Goal: Information Seeking & Learning: Learn about a topic

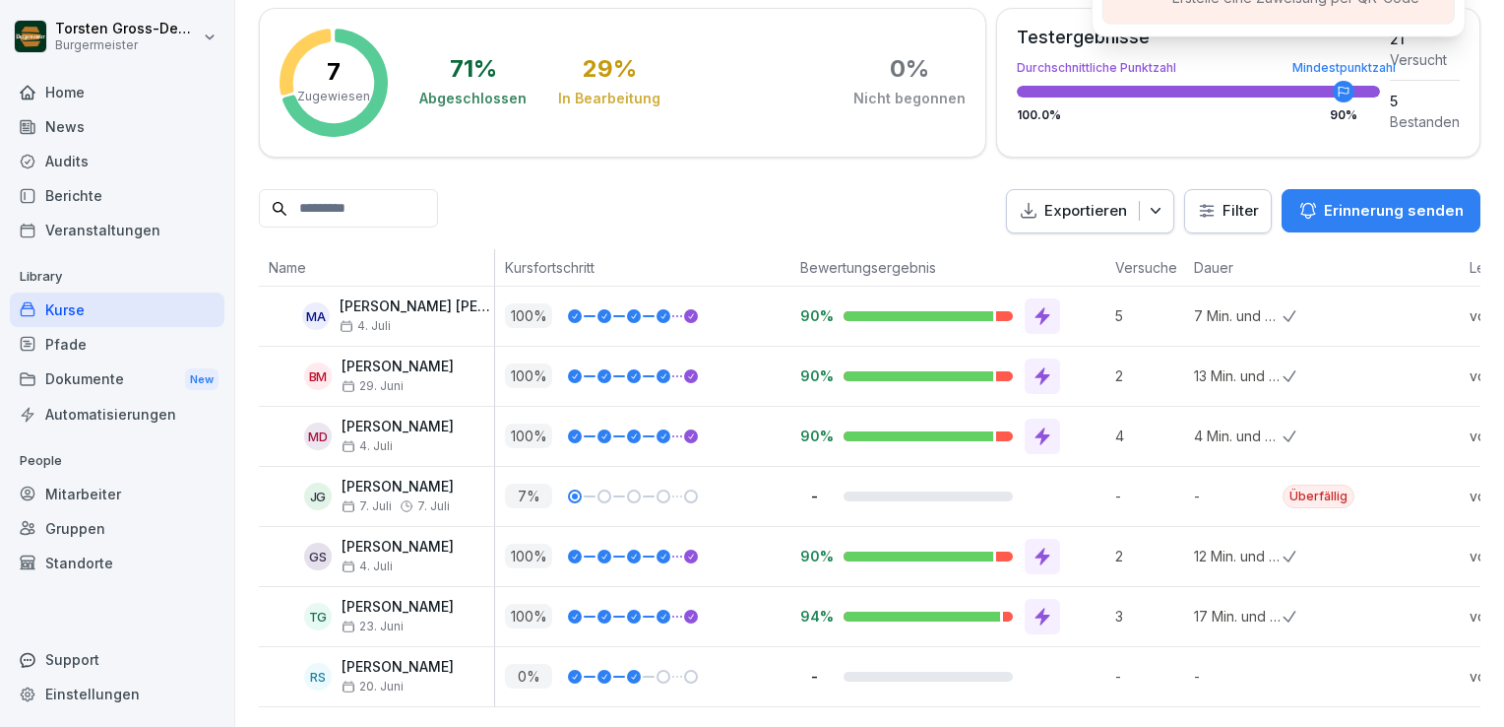
scroll to position [332, 0]
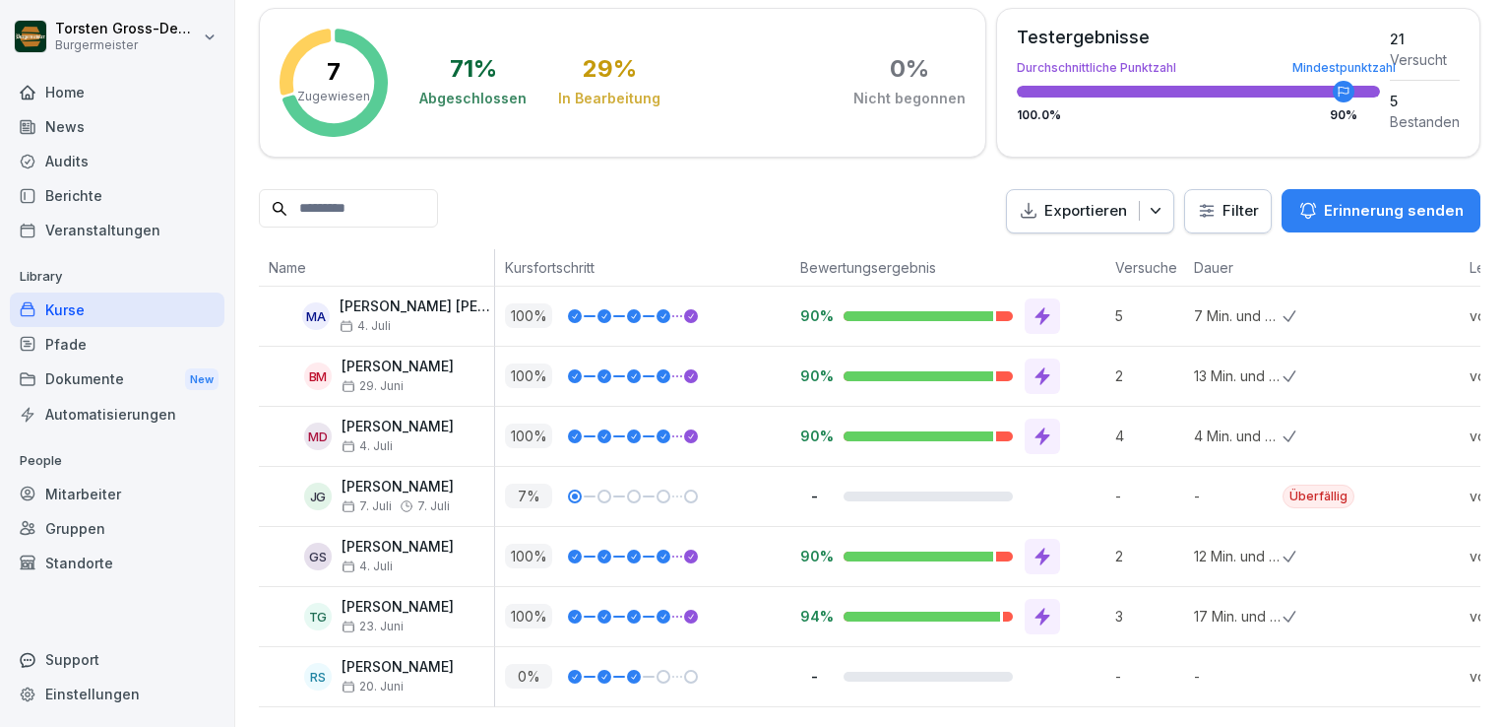
click at [1044, 607] on icon at bounding box center [1043, 616] width 15 height 18
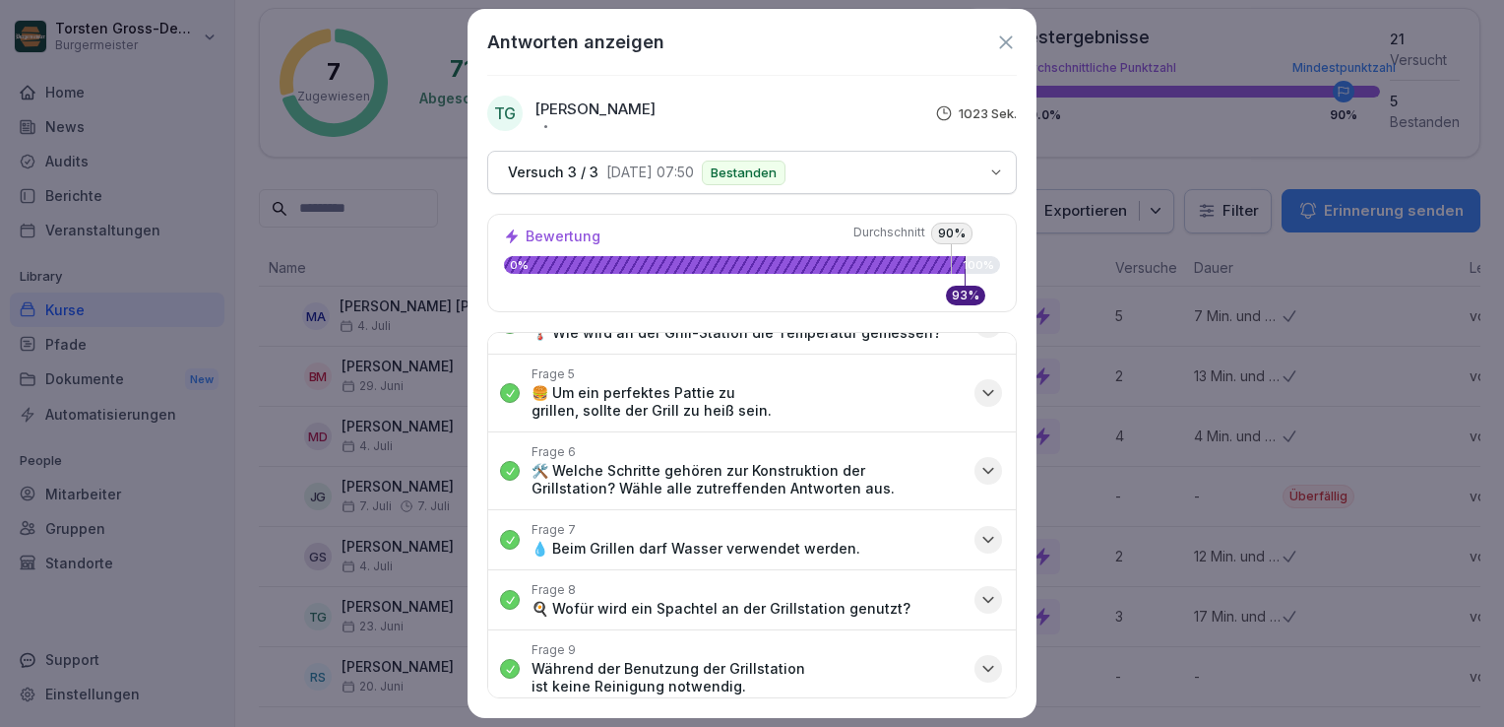
scroll to position [197, 0]
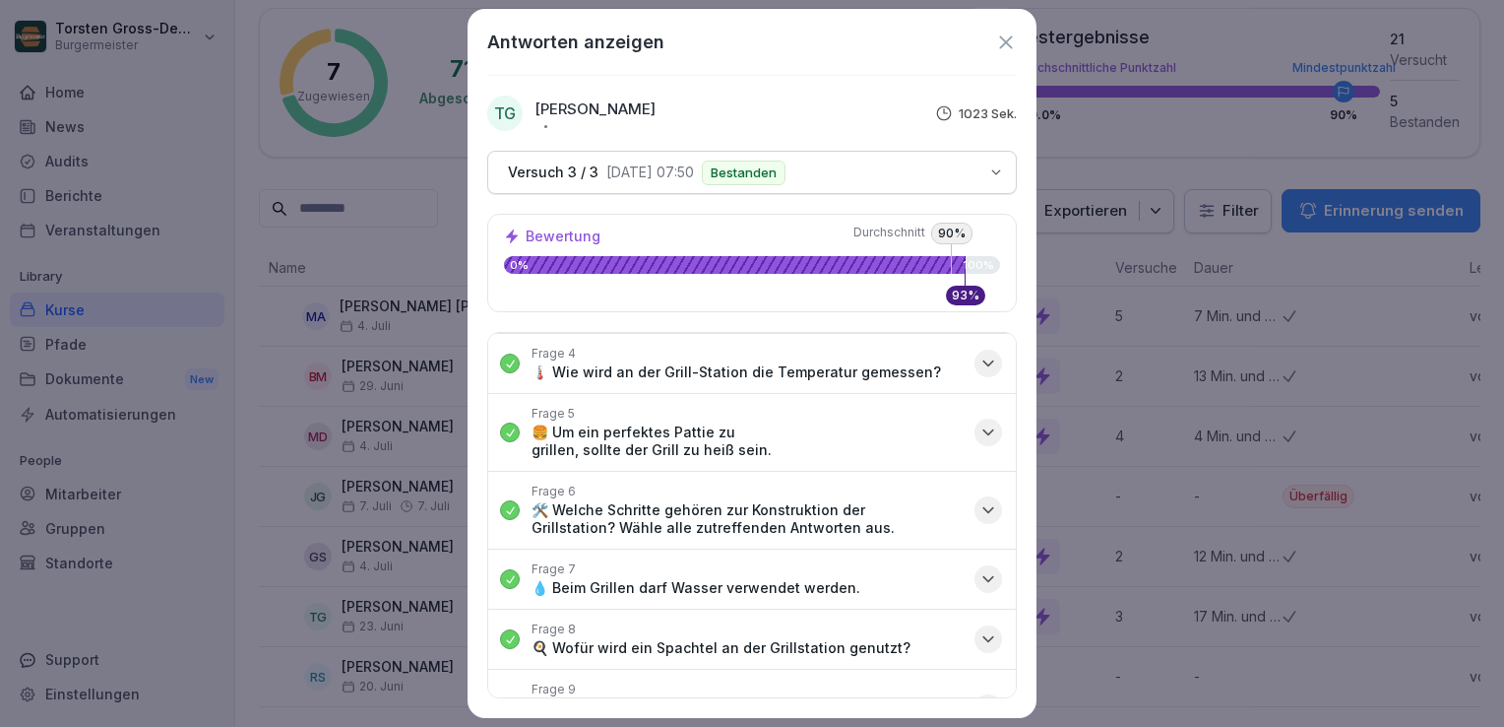
click at [803, 438] on p "🍔 Um ein perfektes Pattie zu grillen, sollte der Grill zu heiß sein." at bounding box center [747, 440] width 431 height 35
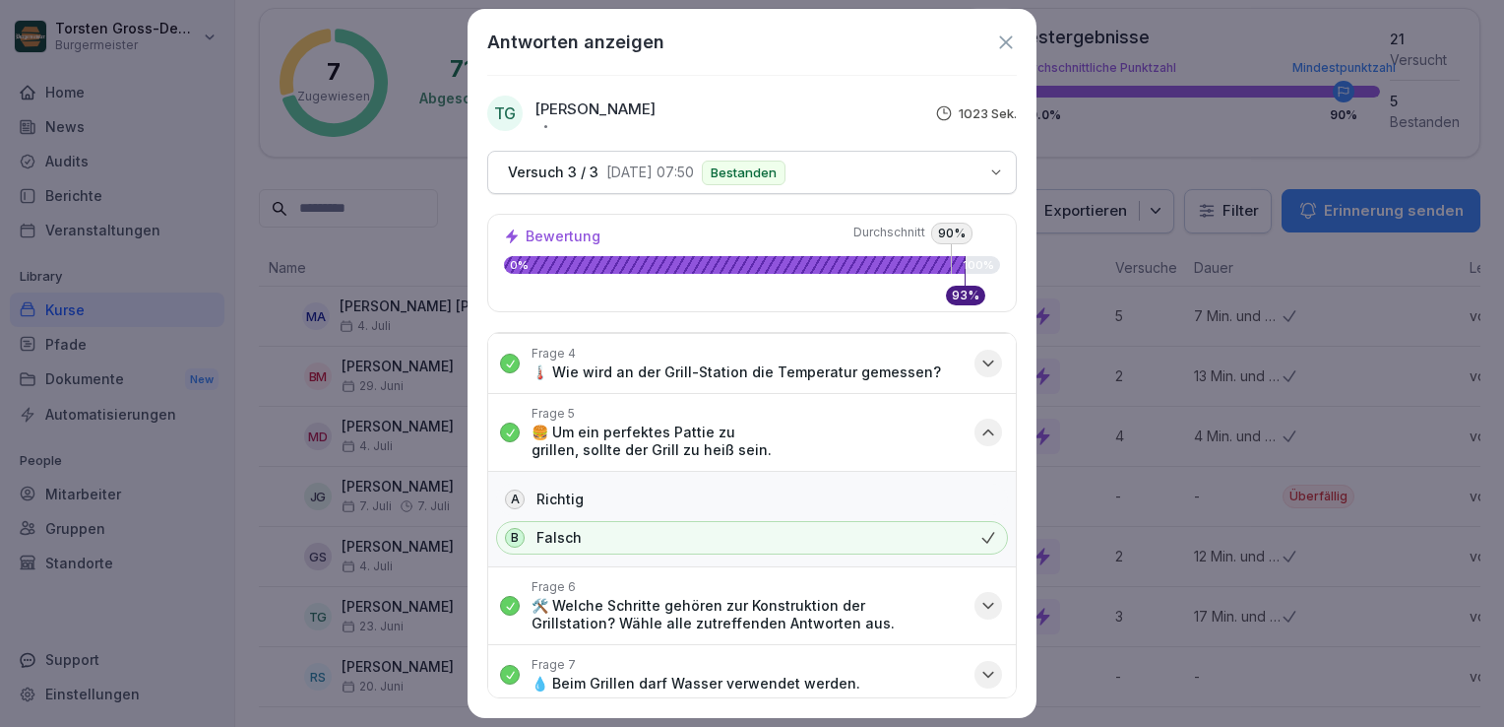
click at [858, 433] on p "🍔 Um ein perfektes Pattie zu grillen, sollte der Grill zu heiß sein." at bounding box center [747, 440] width 431 height 35
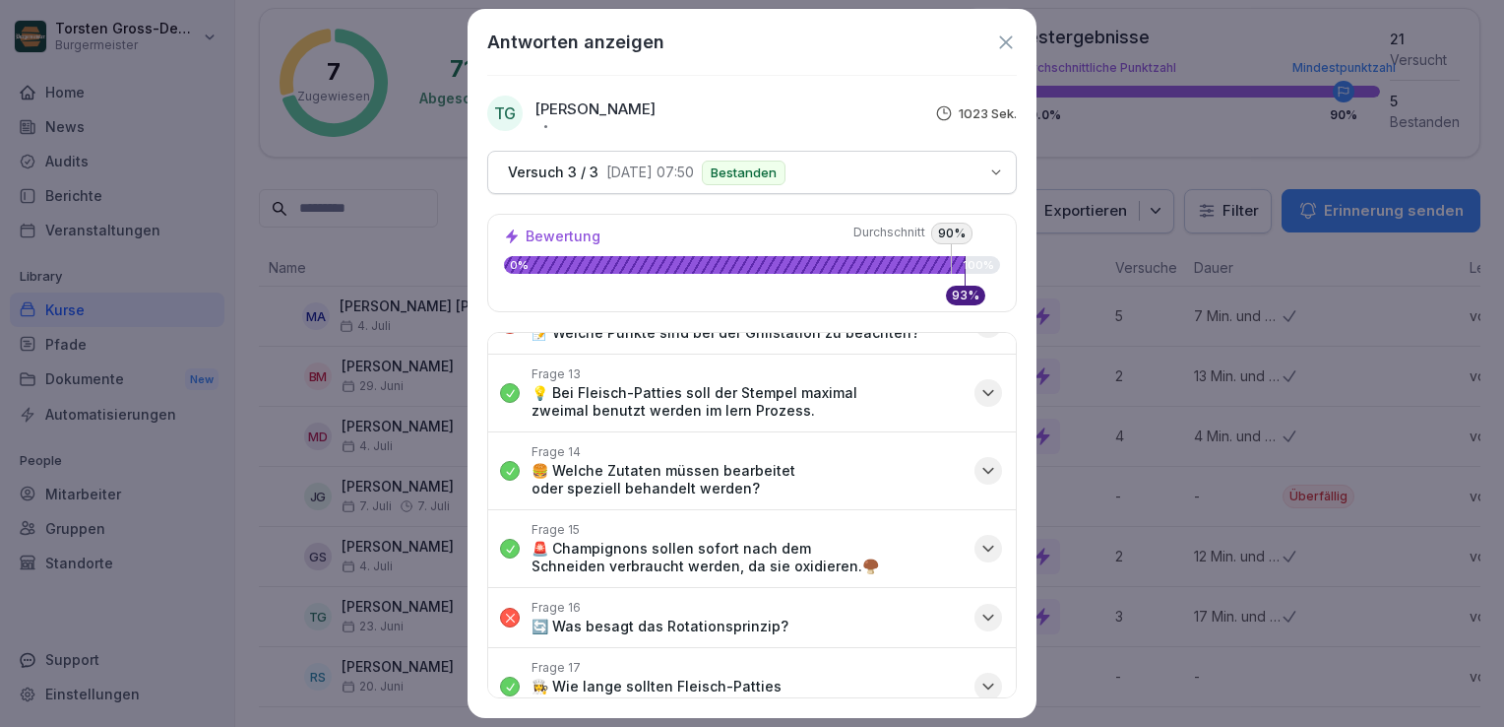
scroll to position [886, 0]
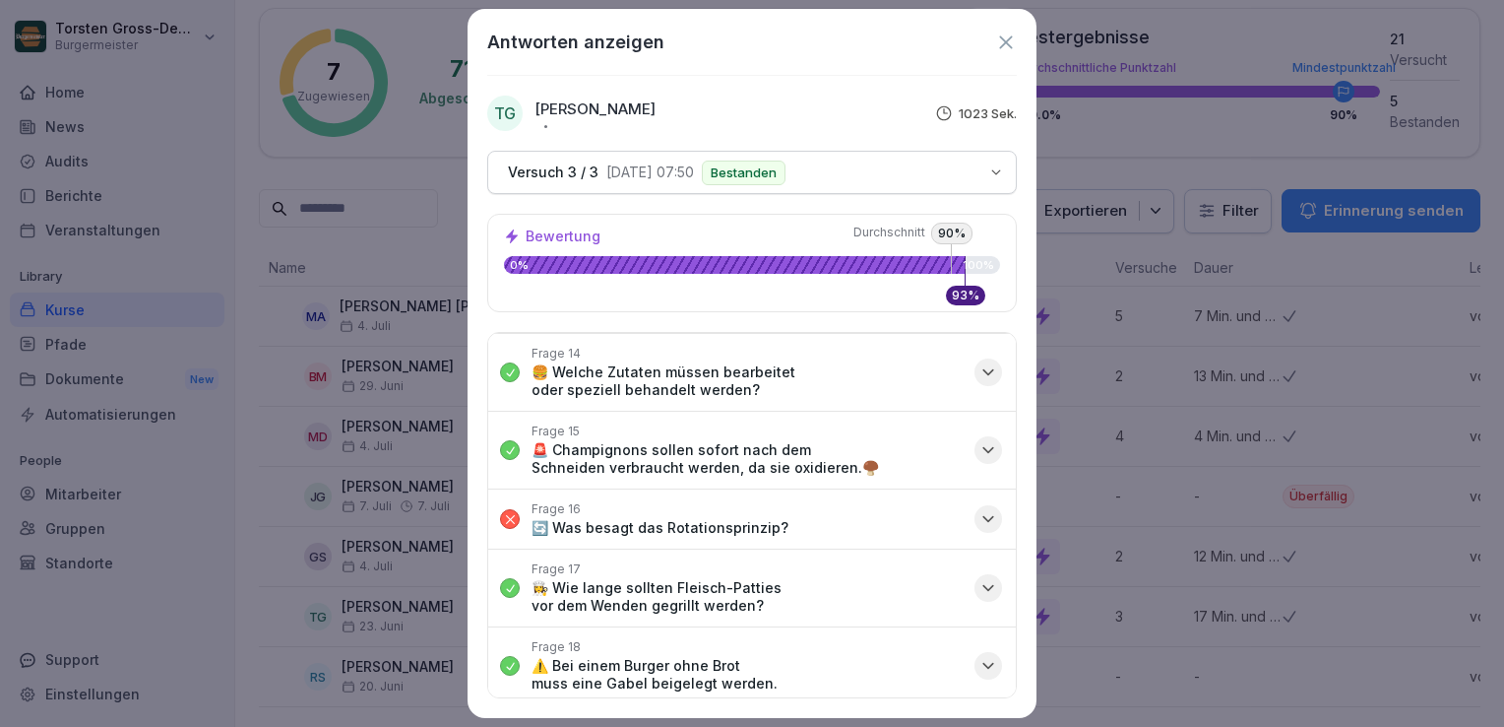
click at [878, 580] on p "👩‍🍳 Wie lange sollten Fleisch-Patties vor dem Wenden gegrillt werden?" at bounding box center [747, 596] width 431 height 35
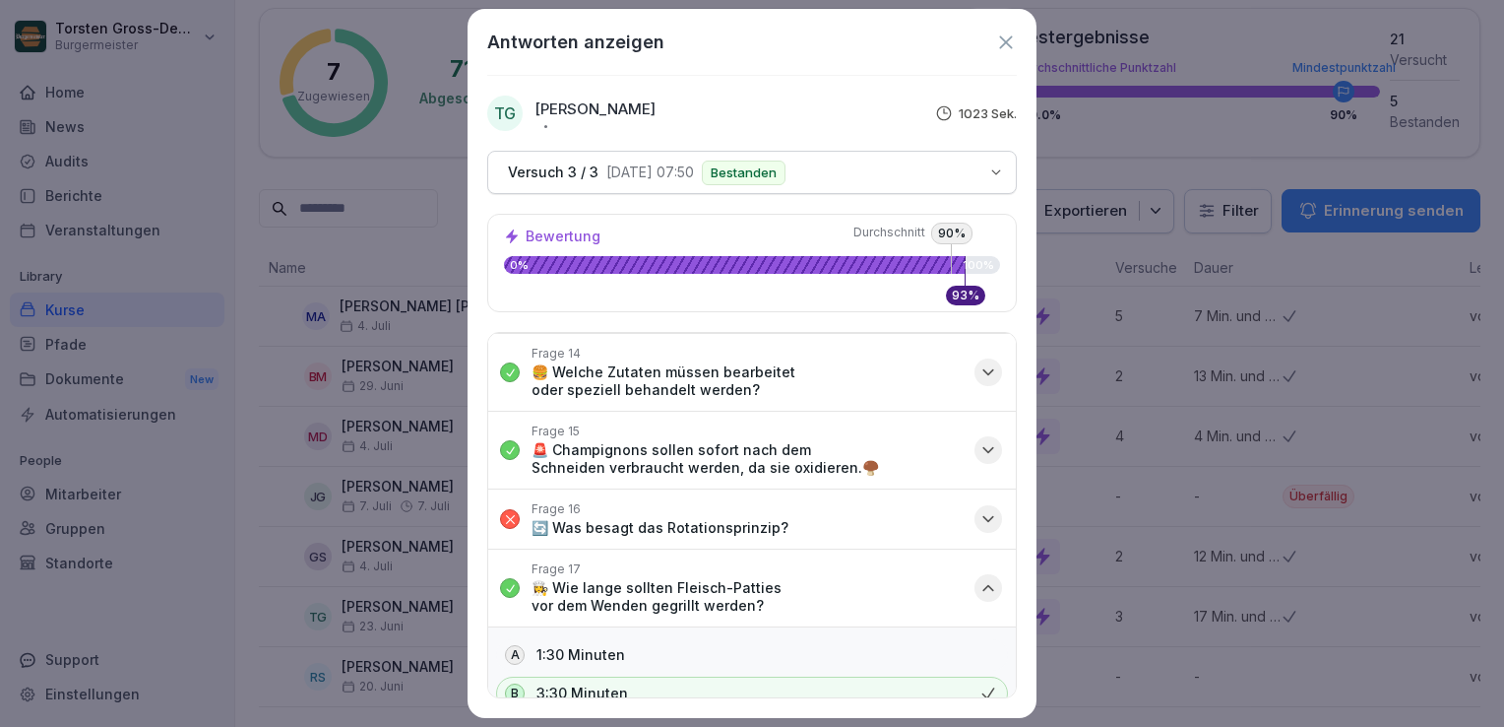
scroll to position [984, 0]
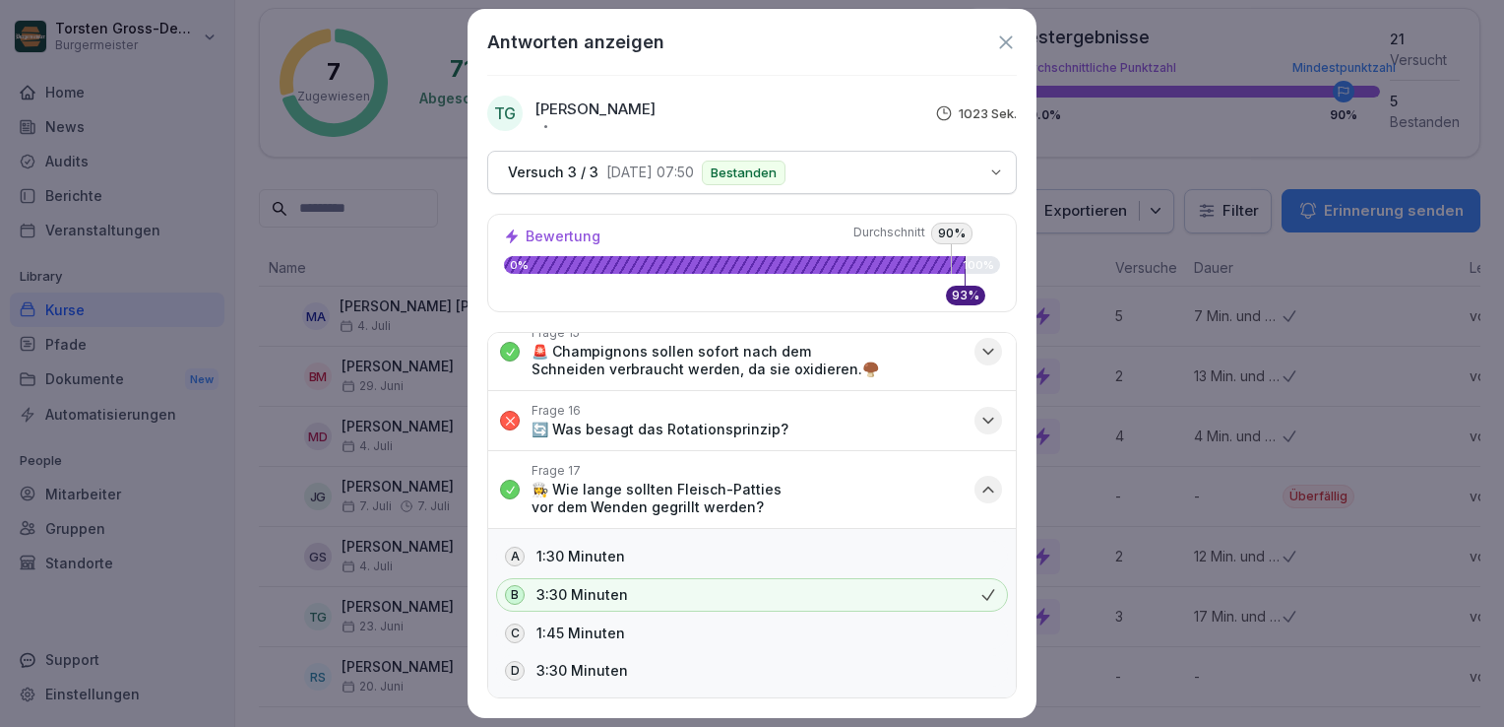
click at [829, 553] on div "A 1:30 Minuten" at bounding box center [752, 556] width 512 height 32
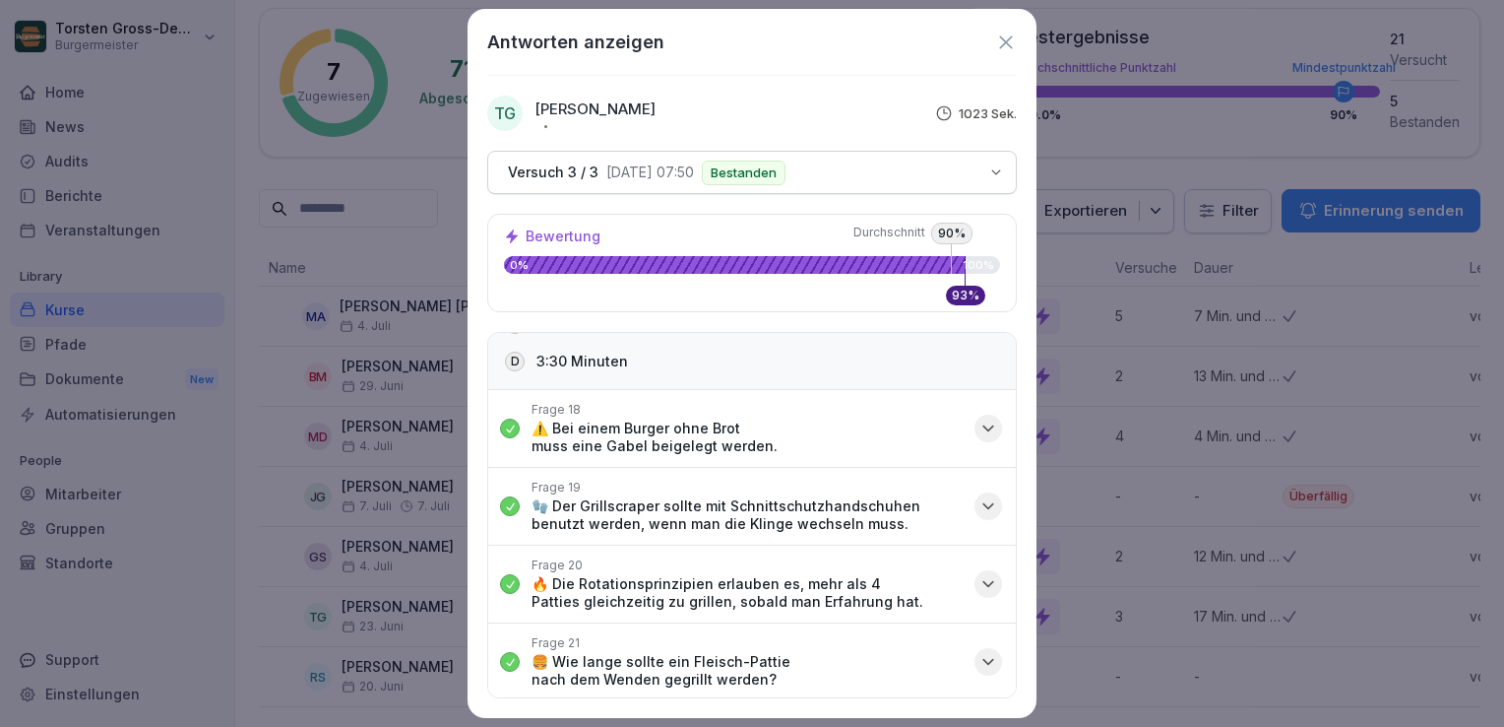
scroll to position [1378, 0]
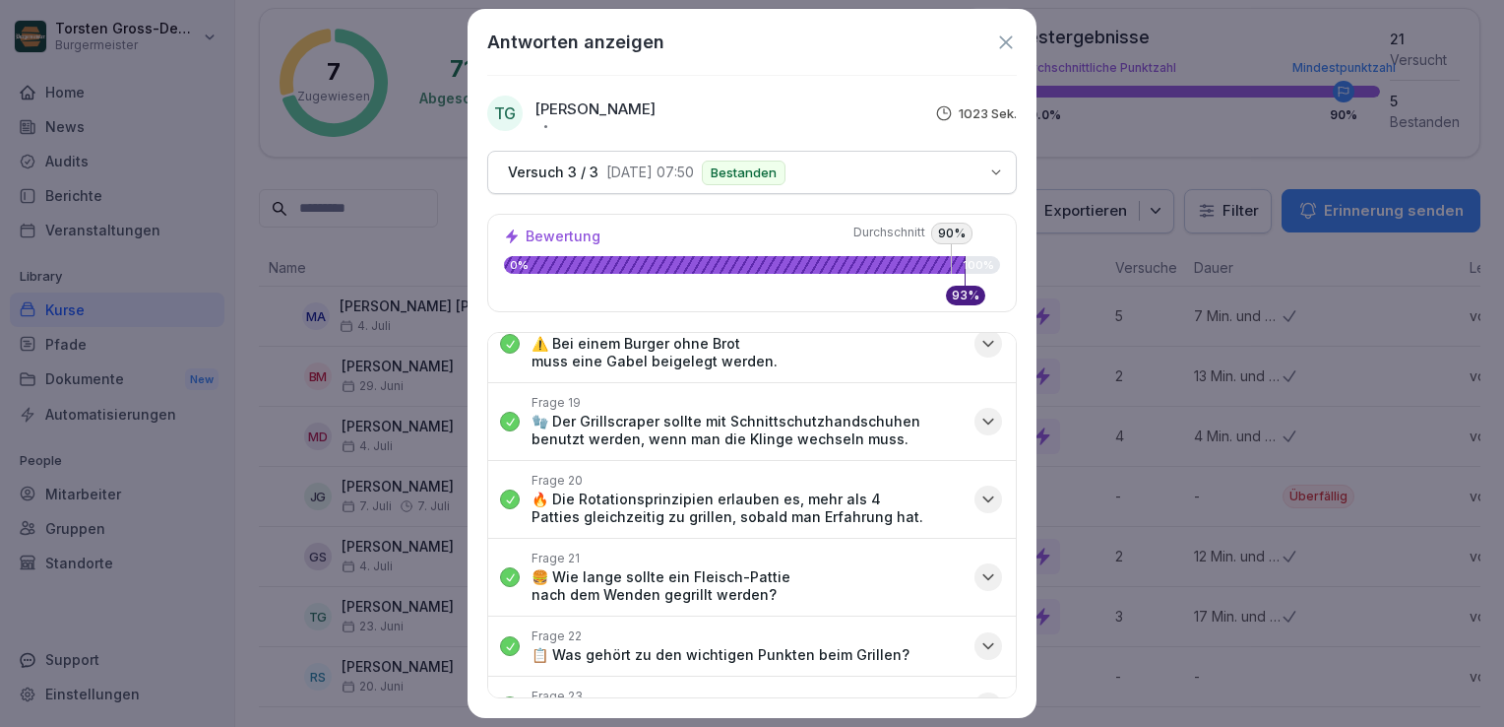
click at [814, 581] on p "🍔 Wie lange sollte ein Fleisch-Pattie nach dem Wenden gegrillt werden?" at bounding box center [747, 585] width 431 height 35
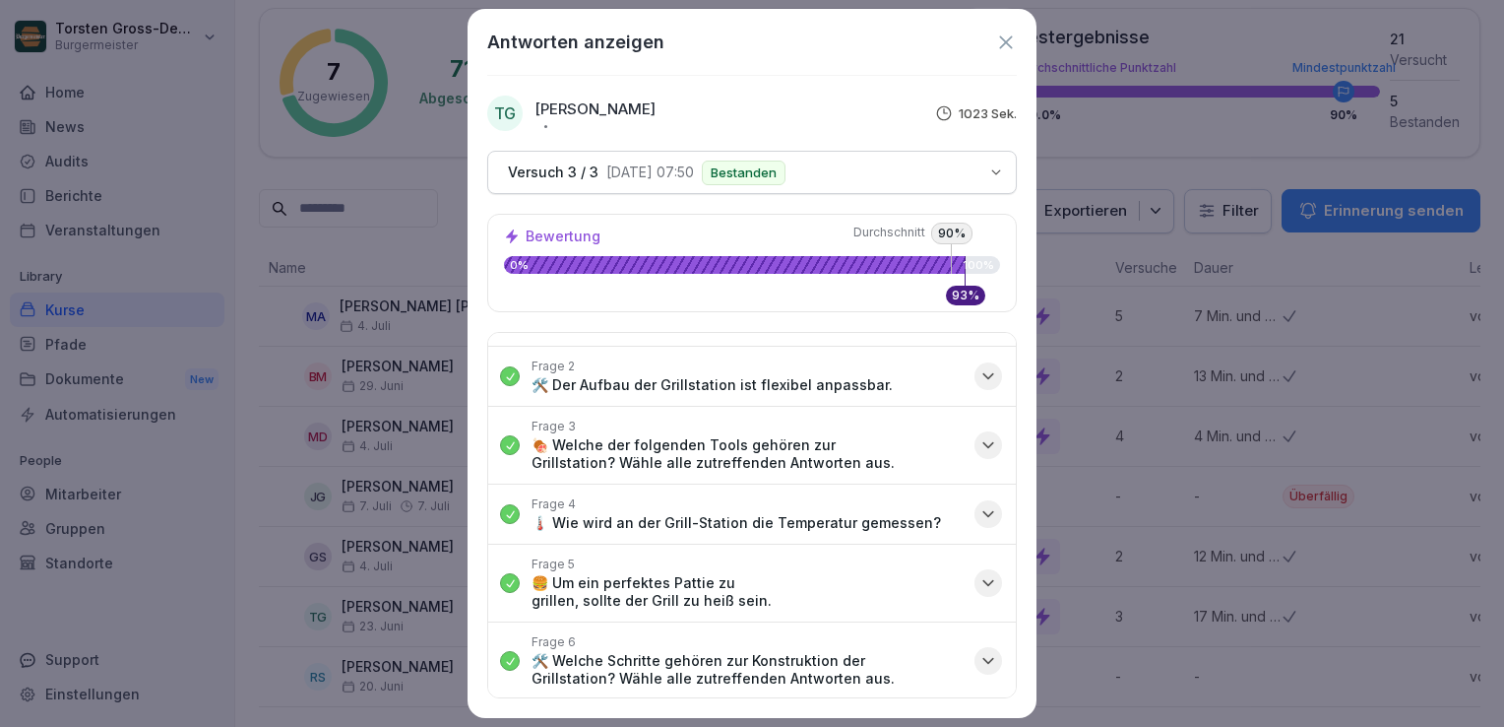
scroll to position [0, 0]
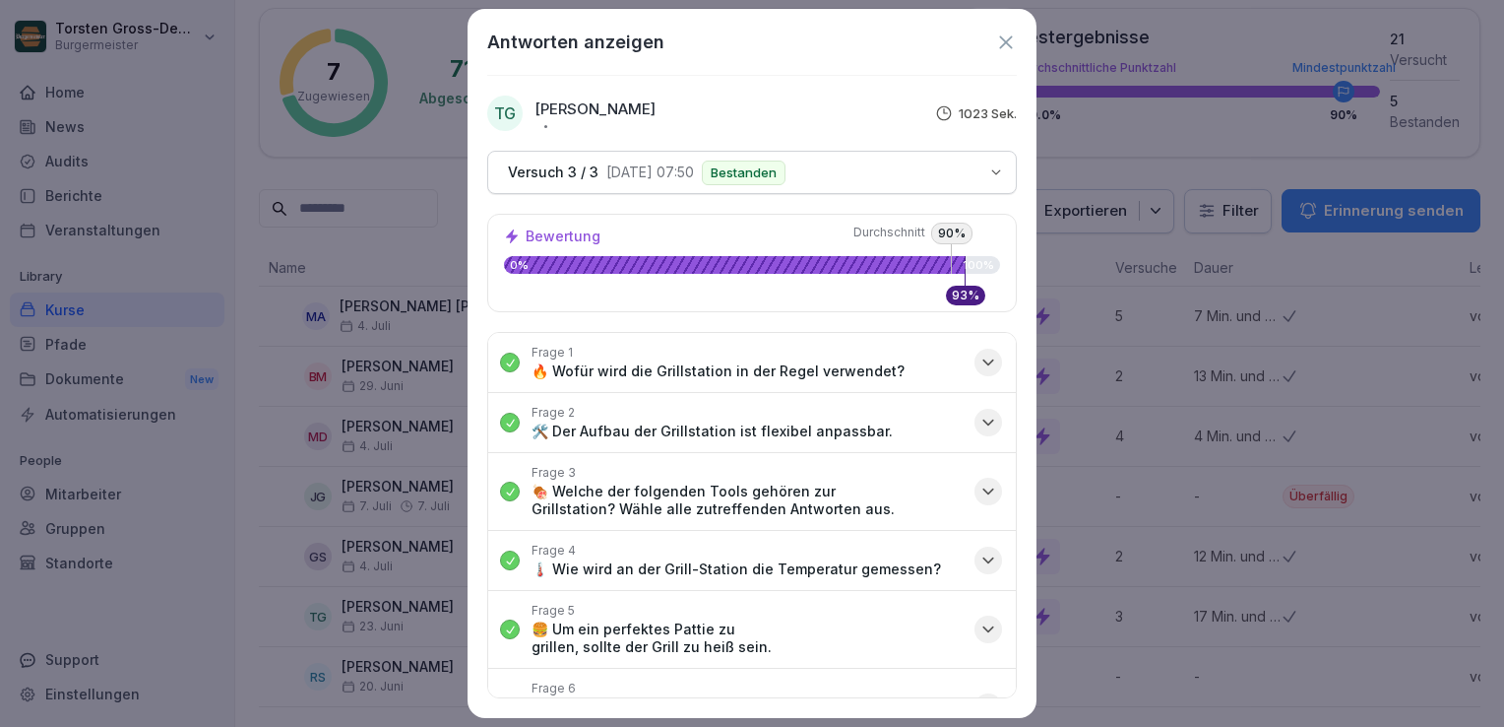
click at [998, 41] on icon at bounding box center [1006, 43] width 22 height 22
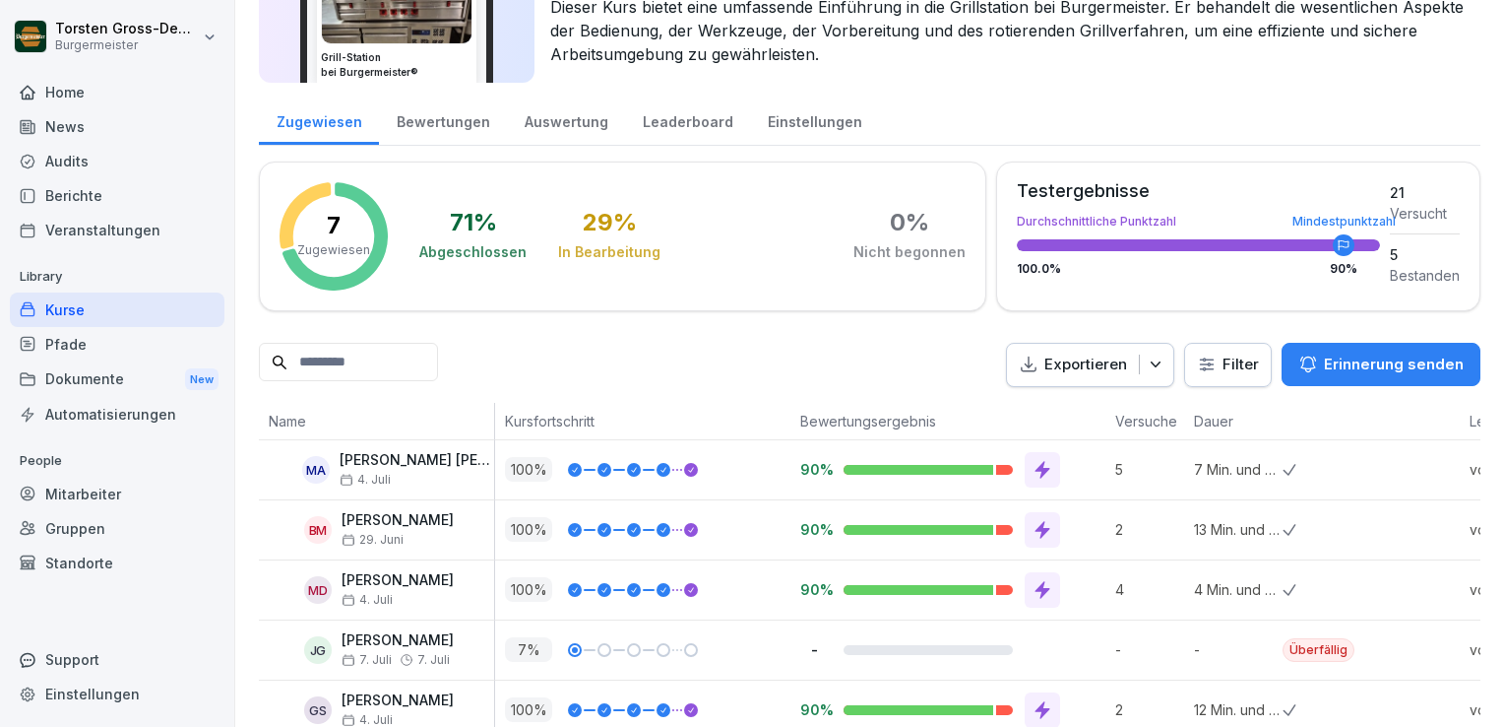
scroll to position [295, 0]
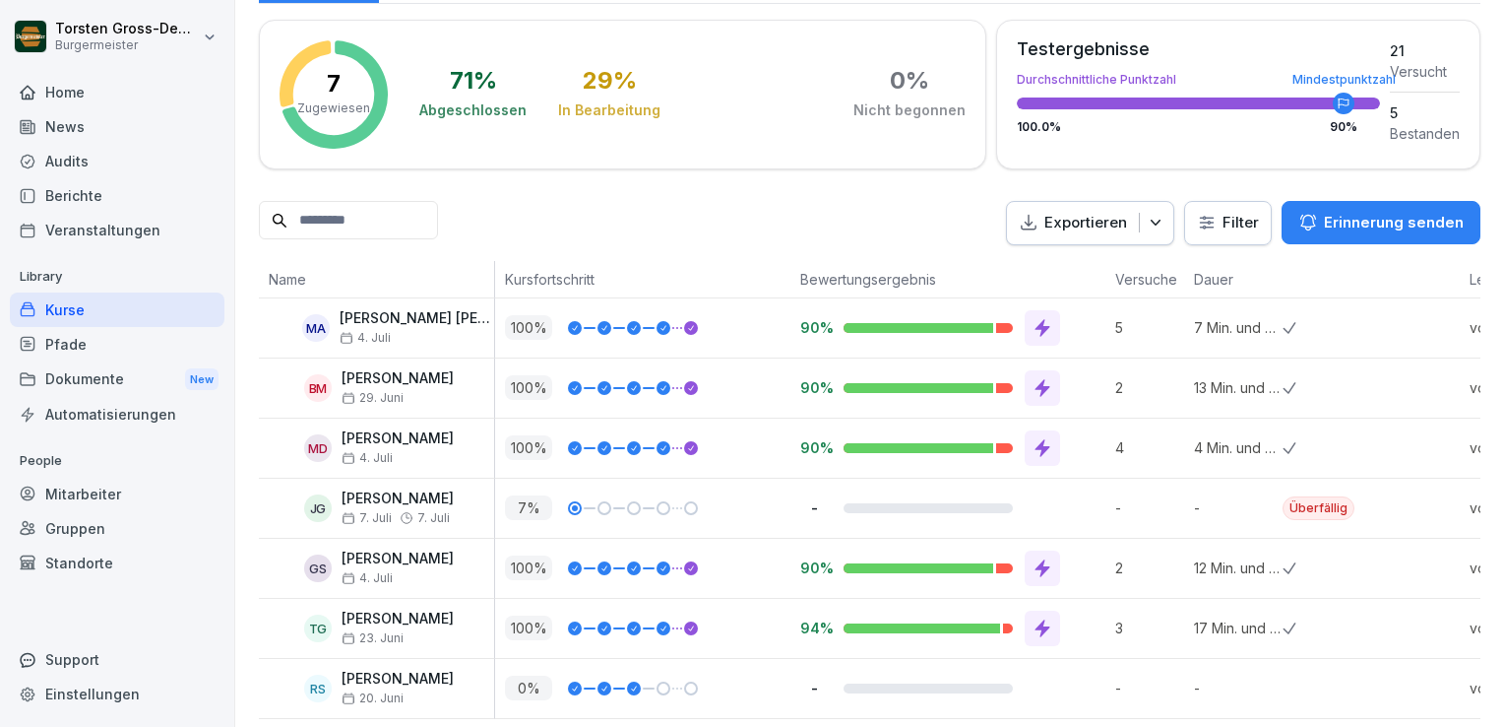
click at [1048, 558] on icon at bounding box center [1043, 568] width 20 height 20
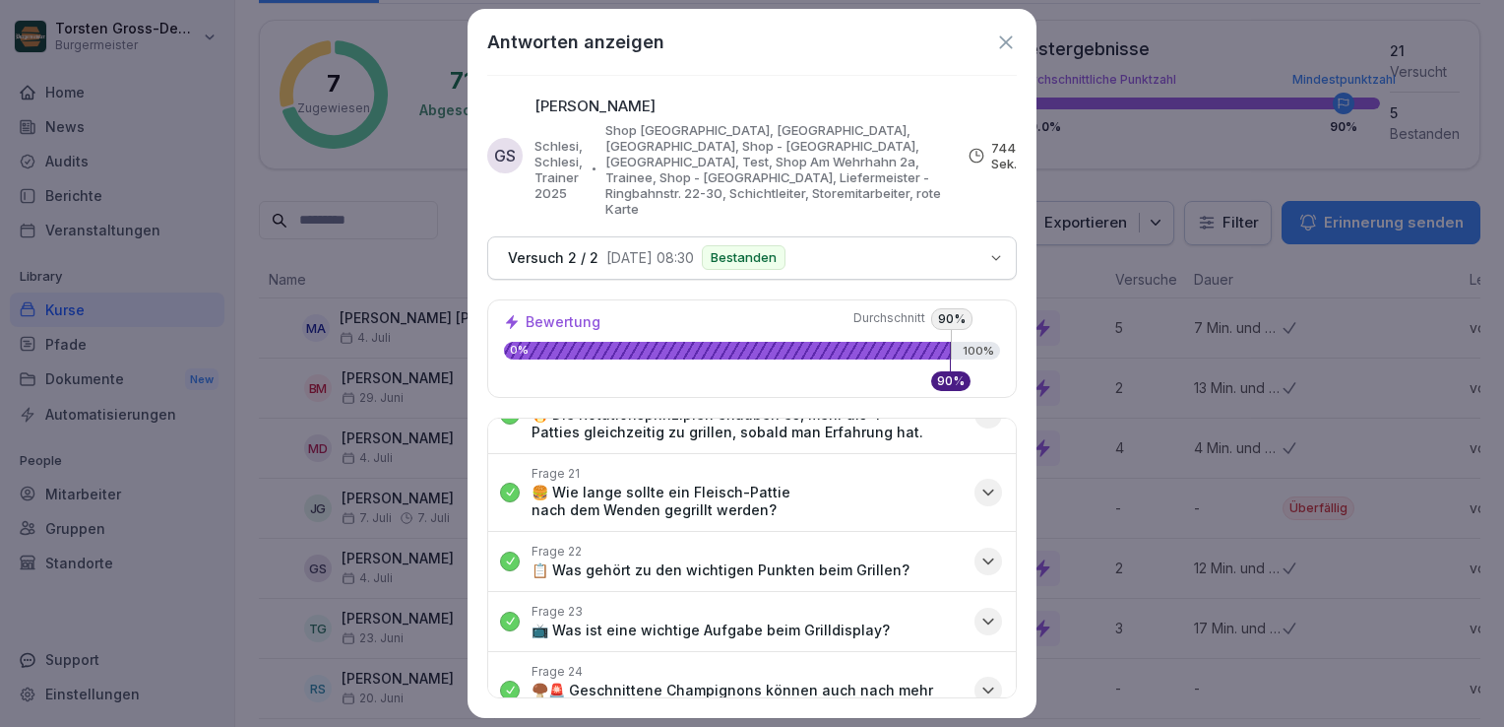
scroll to position [1477, 0]
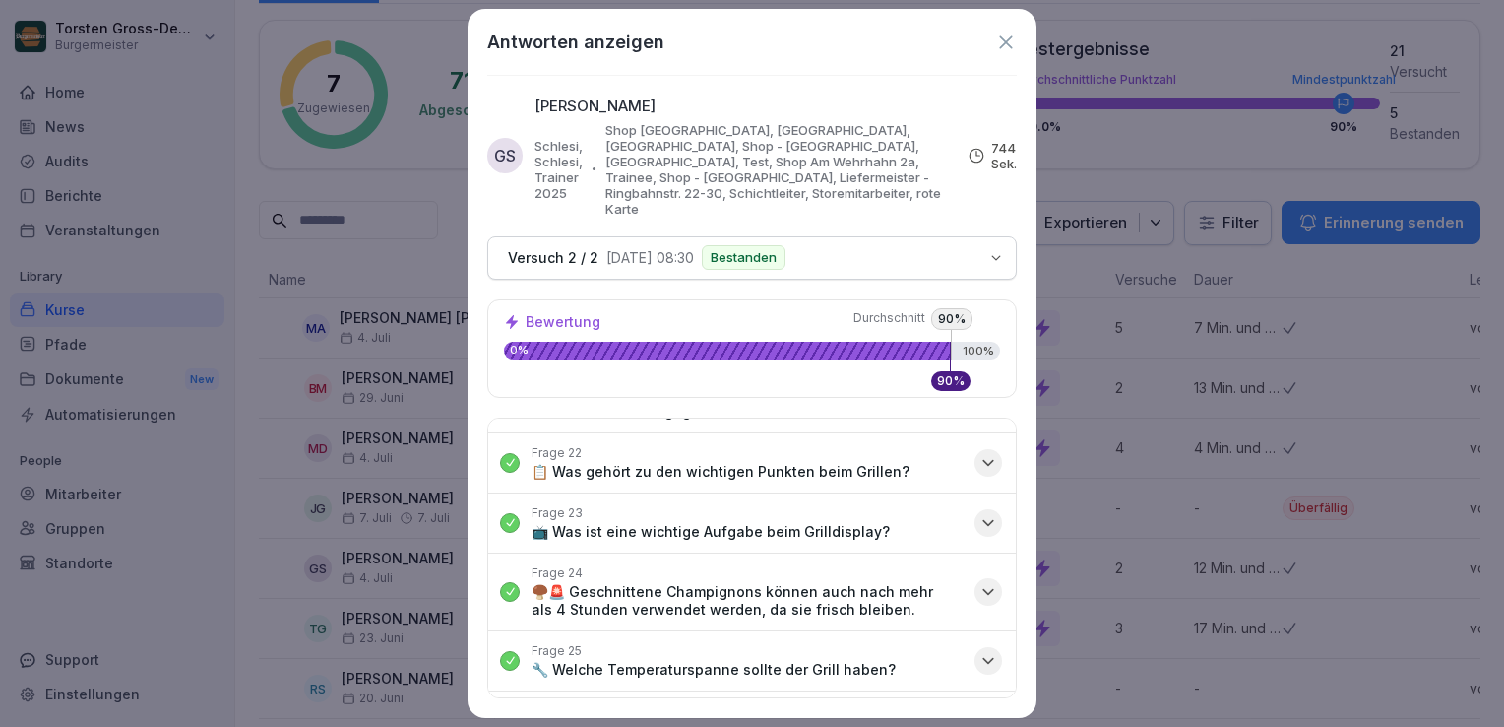
click at [1004, 39] on icon at bounding box center [1005, 41] width 13 height 13
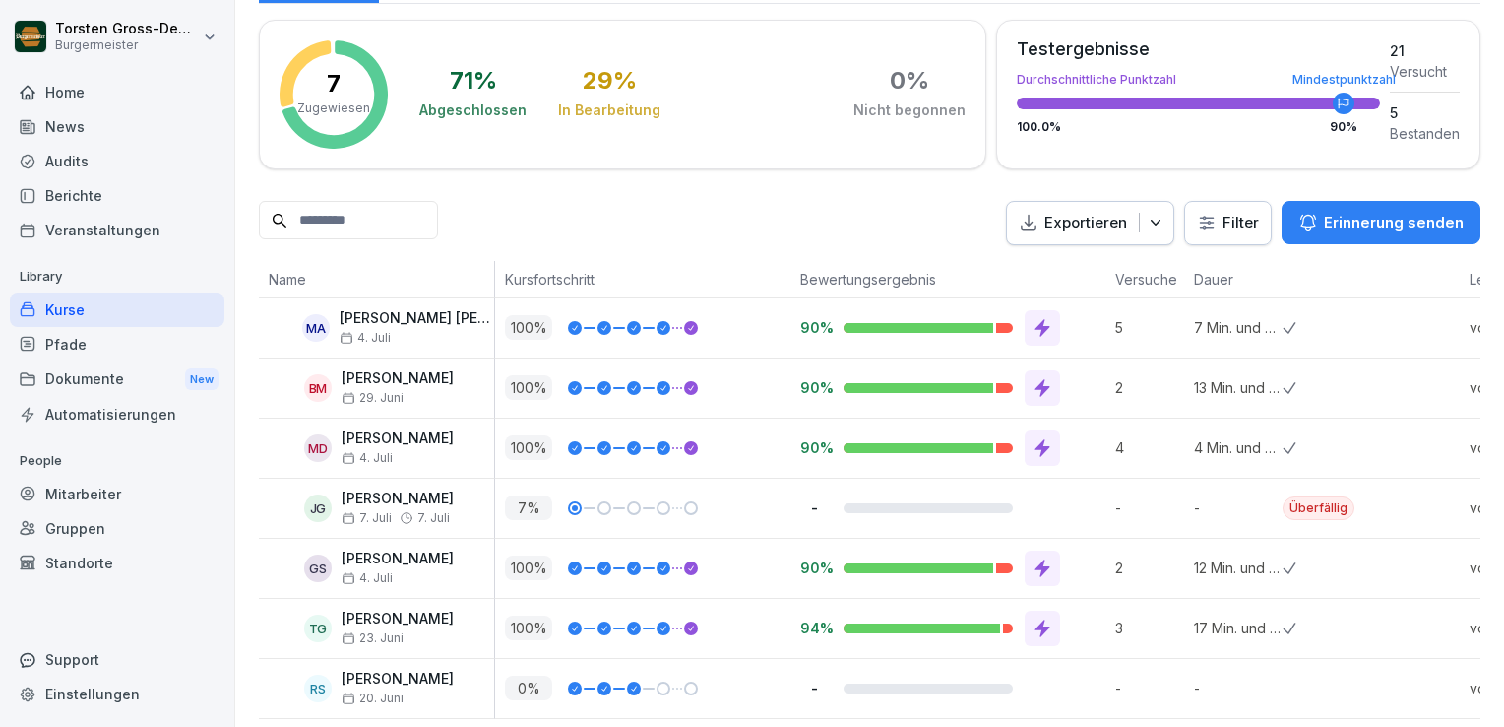
click at [48, 305] on div "Kurse" at bounding box center [117, 309] width 215 height 34
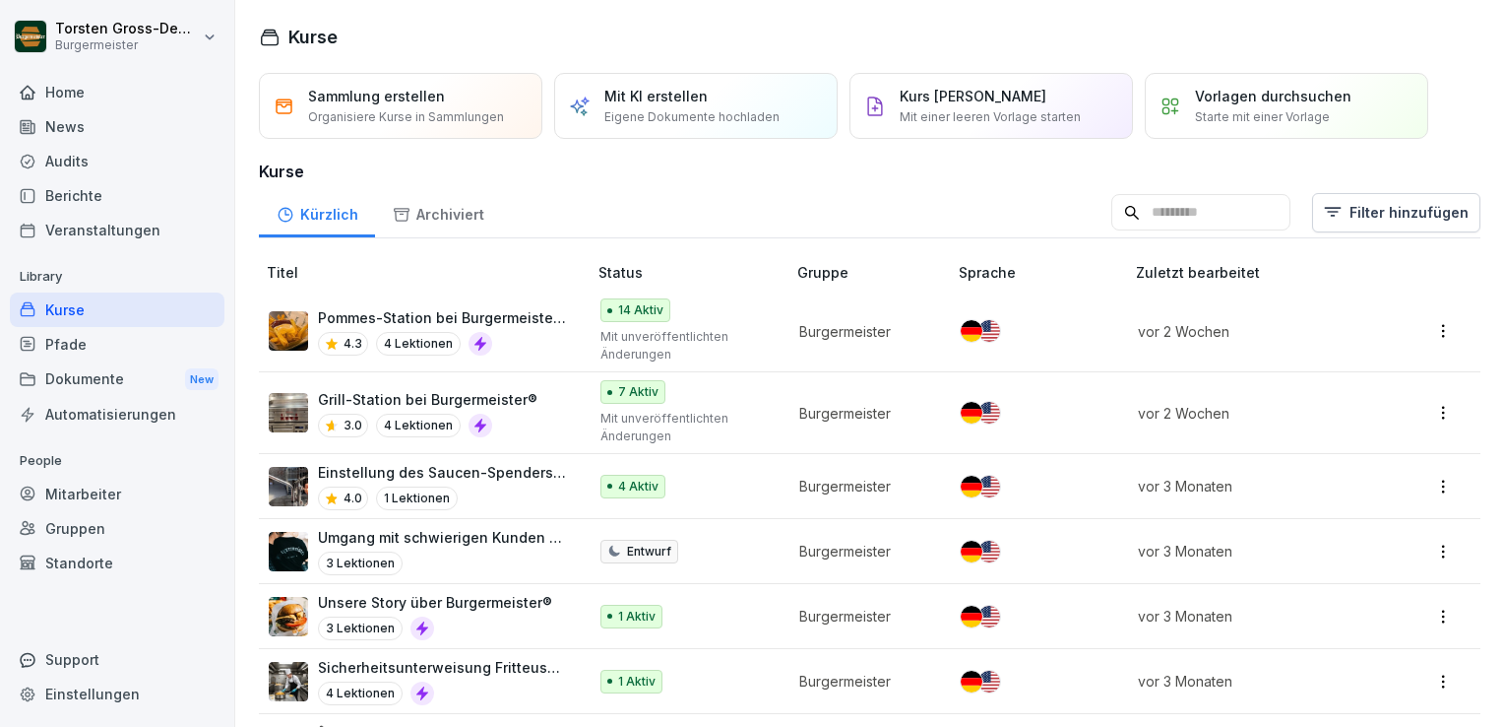
click at [48, 305] on div "Kurse" at bounding box center [117, 309] width 215 height 34
click at [418, 342] on p "4 Lektionen" at bounding box center [418, 344] width 85 height 24
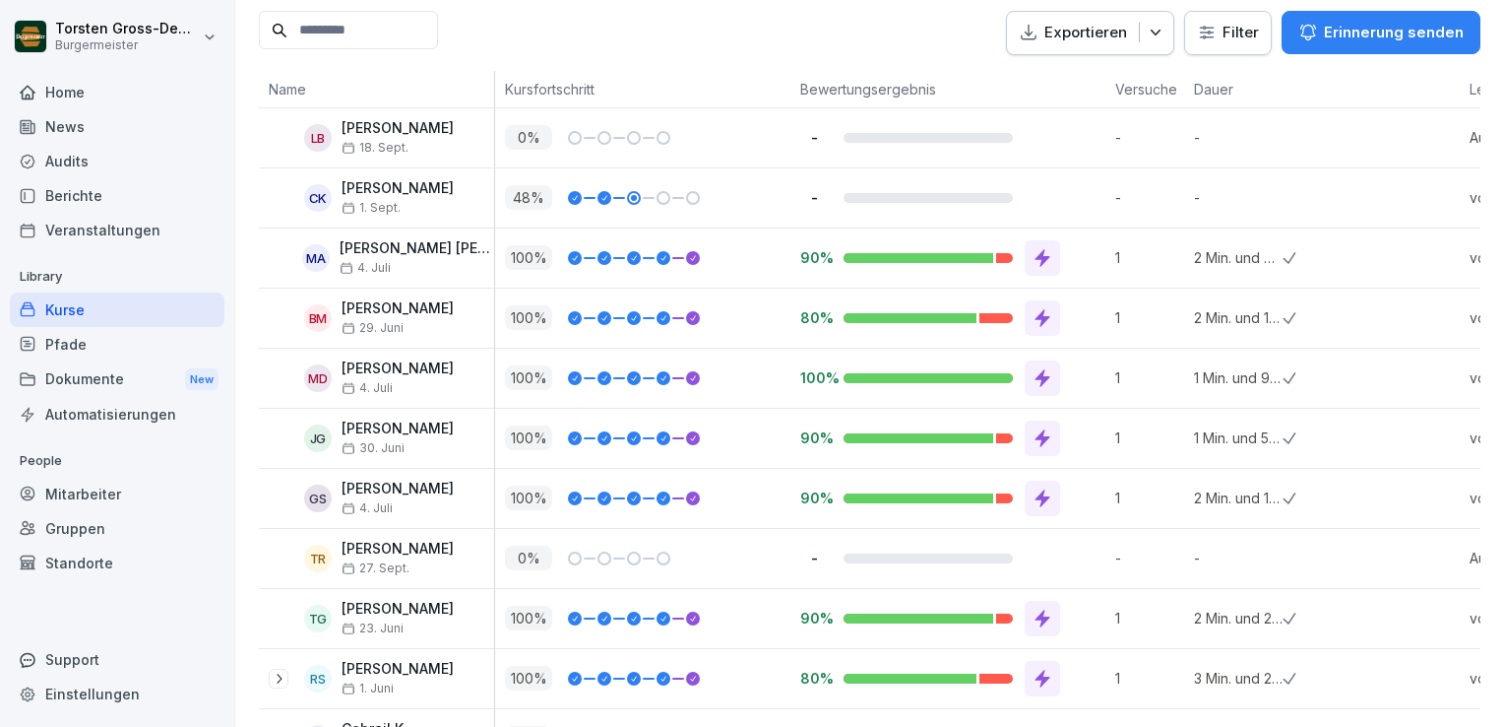
scroll to position [492, 0]
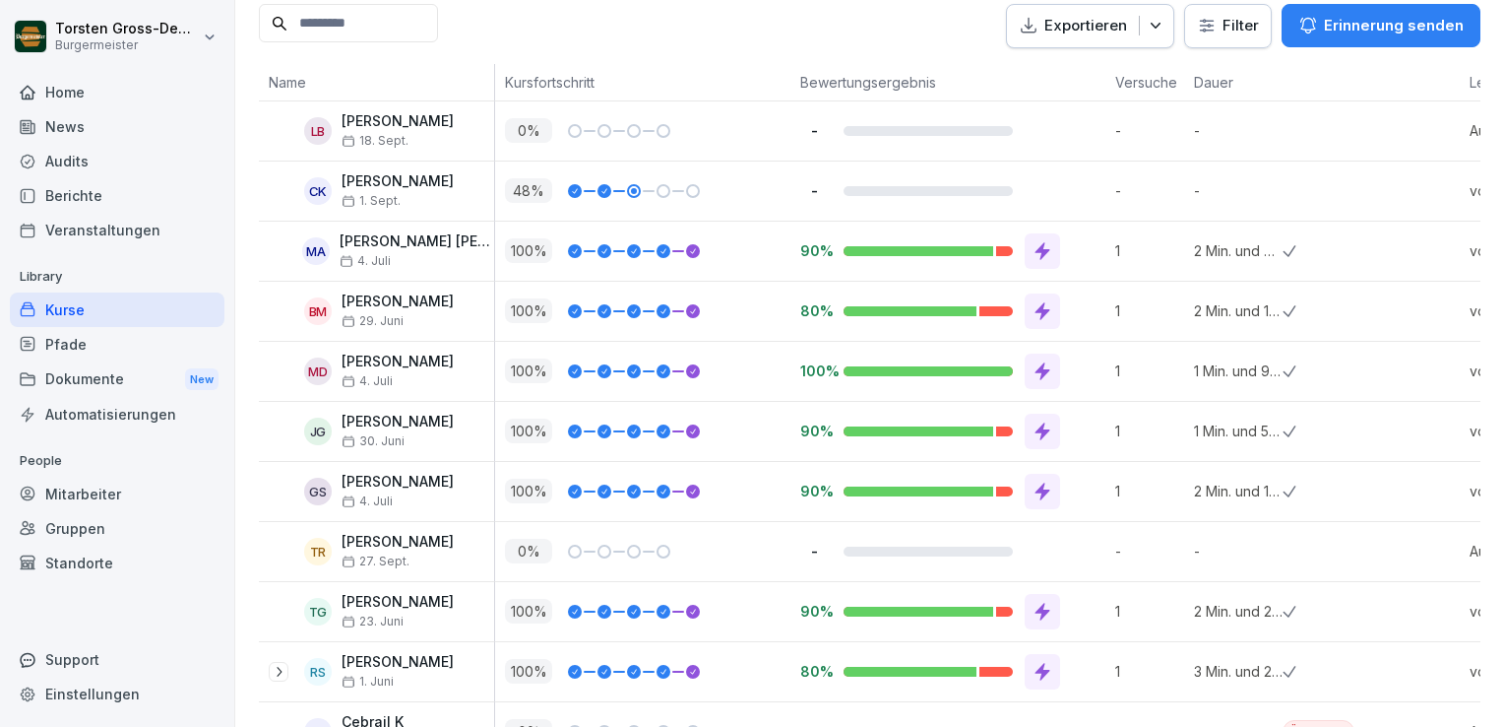
click at [1036, 604] on icon at bounding box center [1043, 611] width 20 height 20
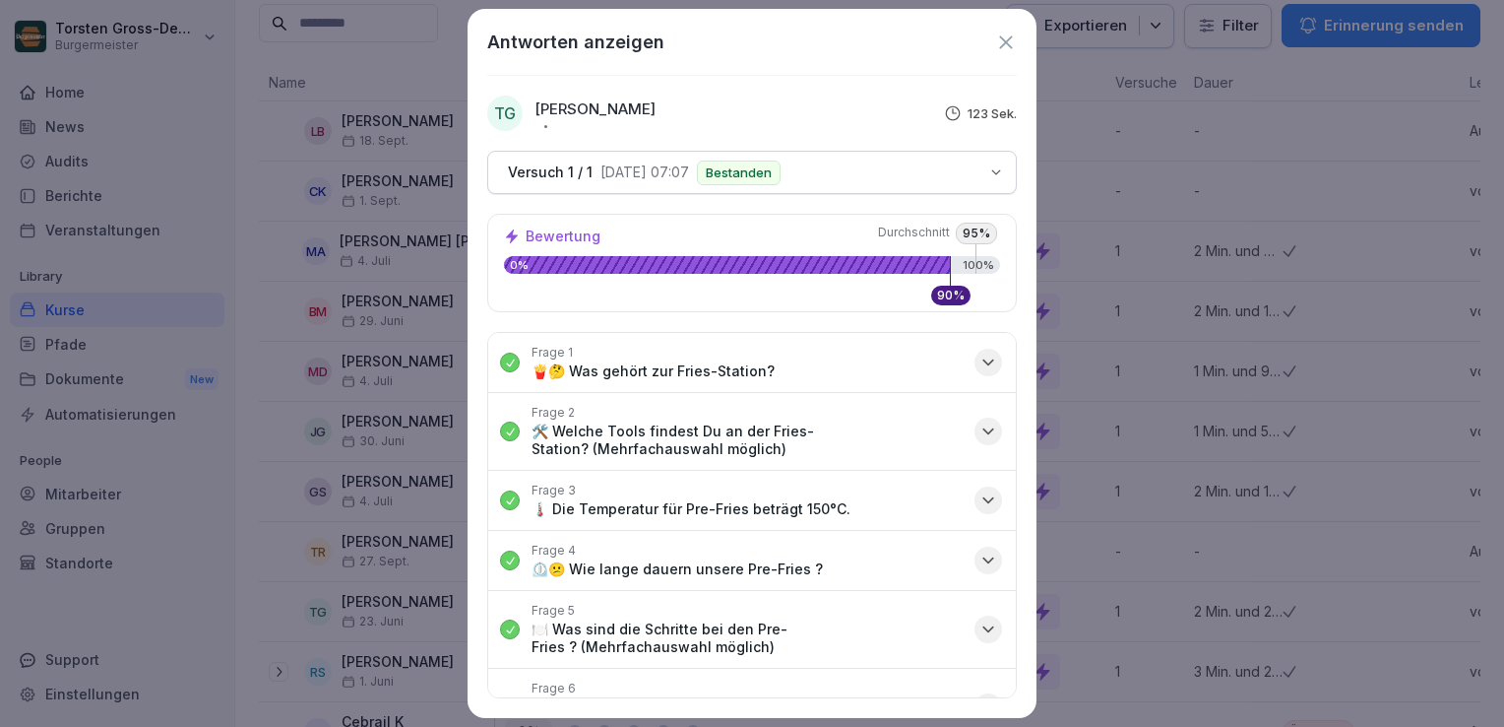
click at [979, 496] on icon "button" at bounding box center [989, 500] width 20 height 20
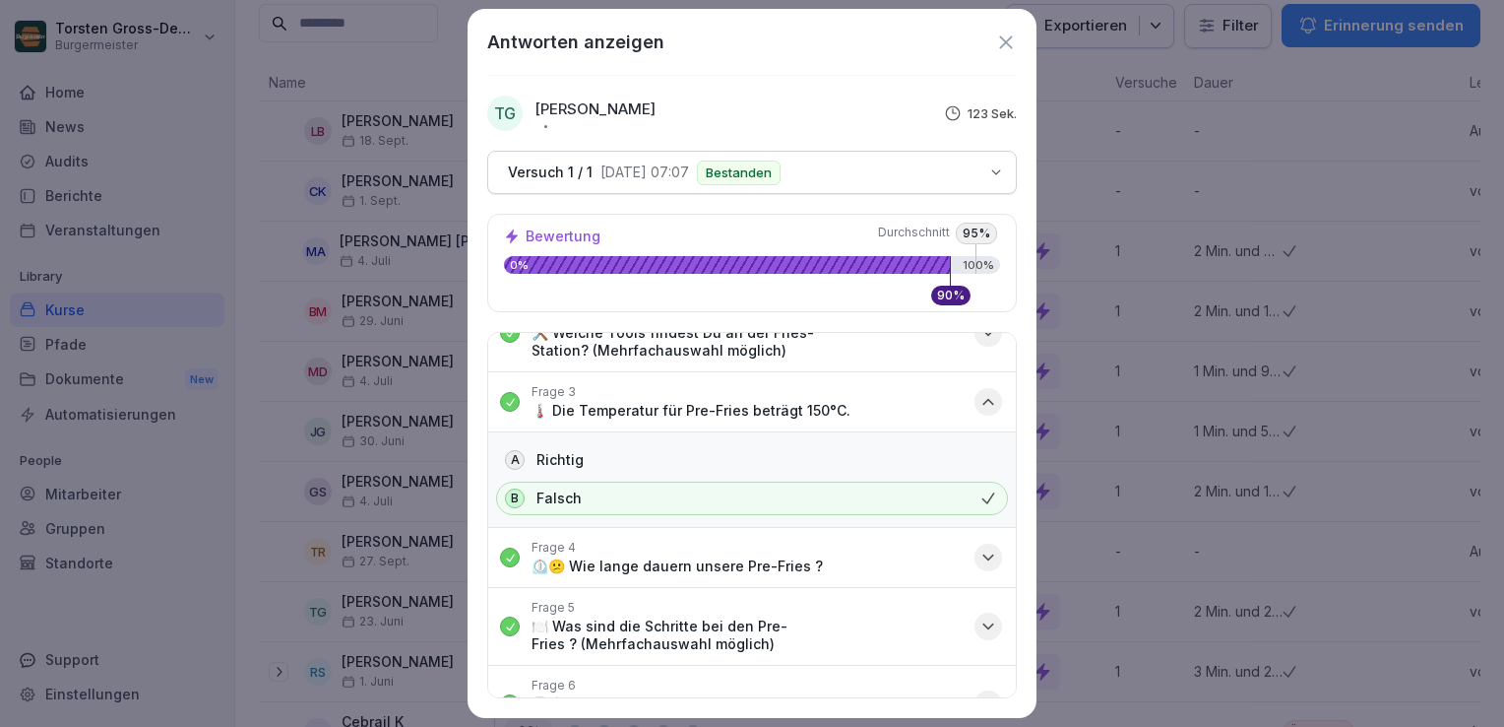
scroll to position [197, 0]
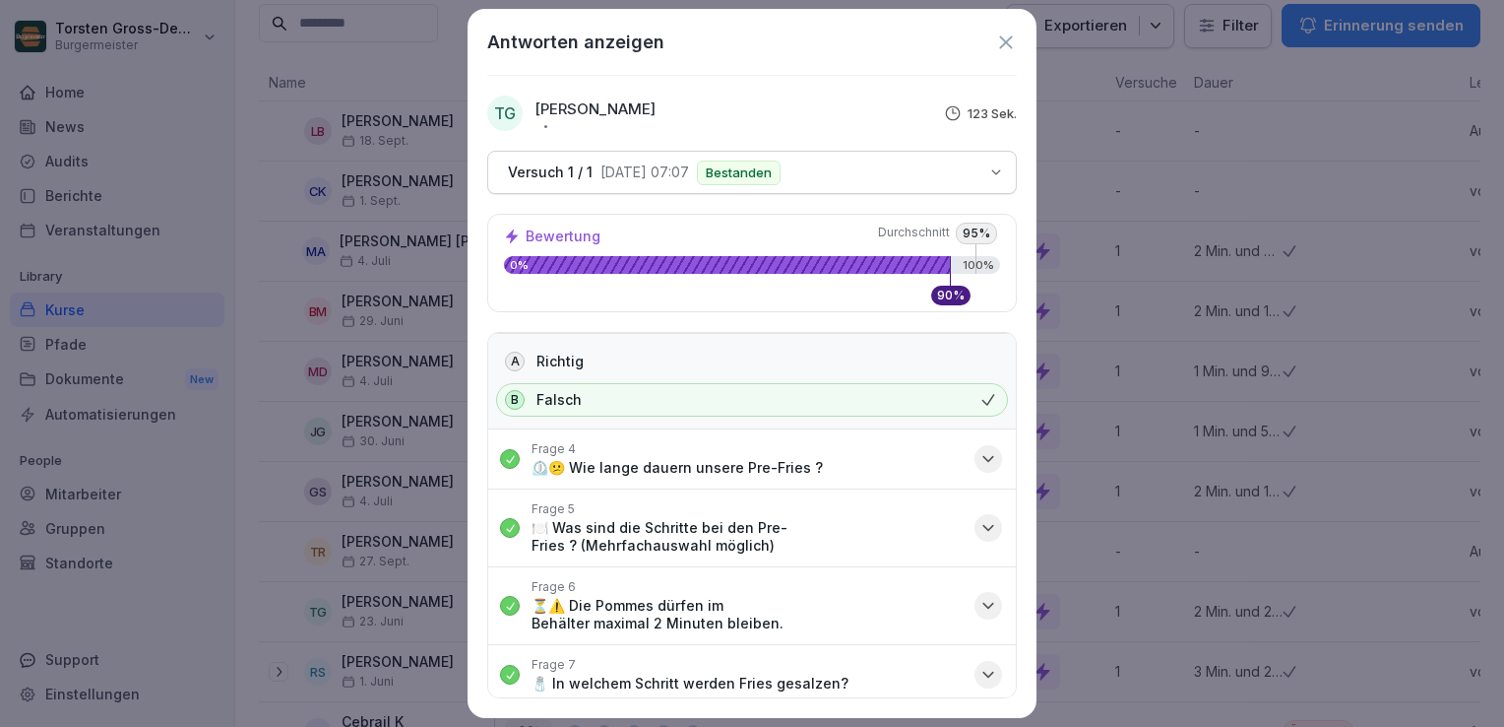
click at [1006, 41] on icon at bounding box center [1005, 41] width 13 height 13
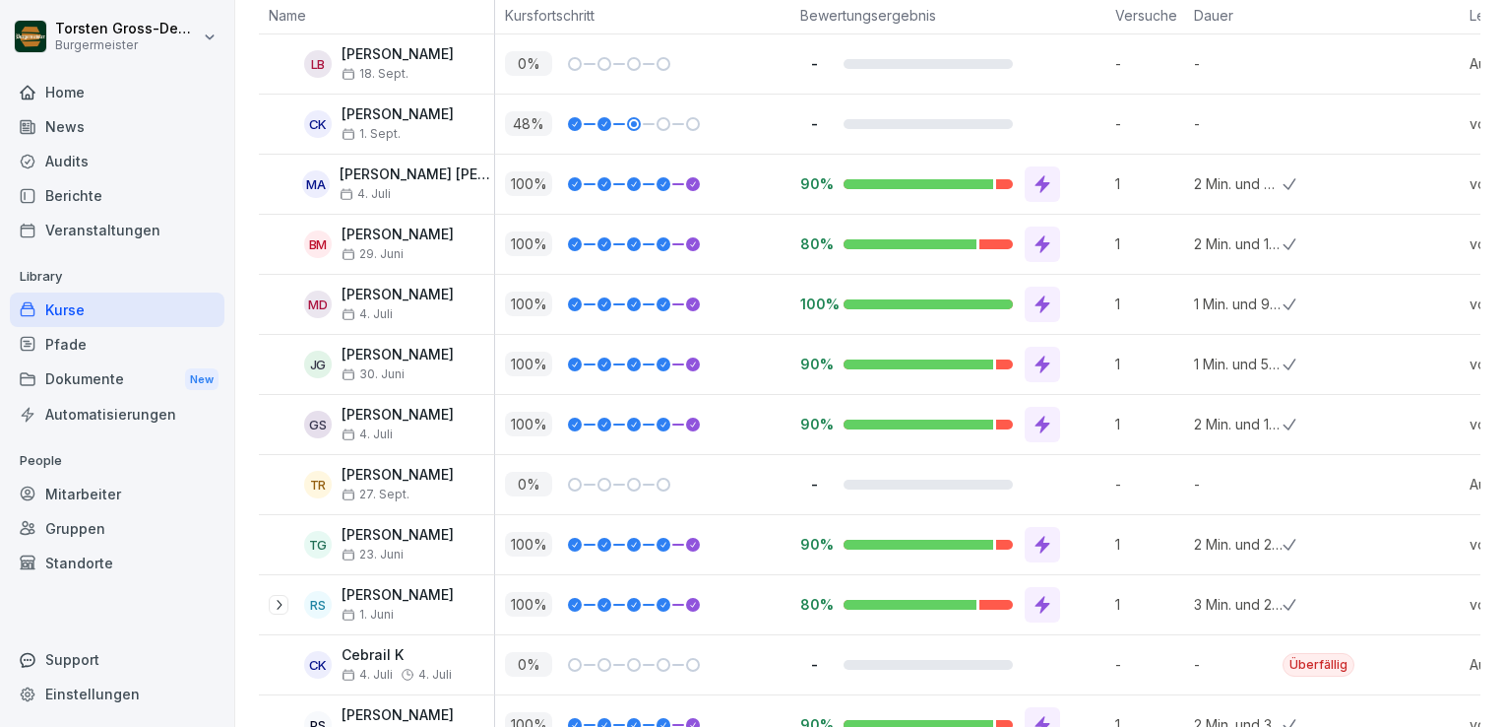
scroll to position [591, 0]
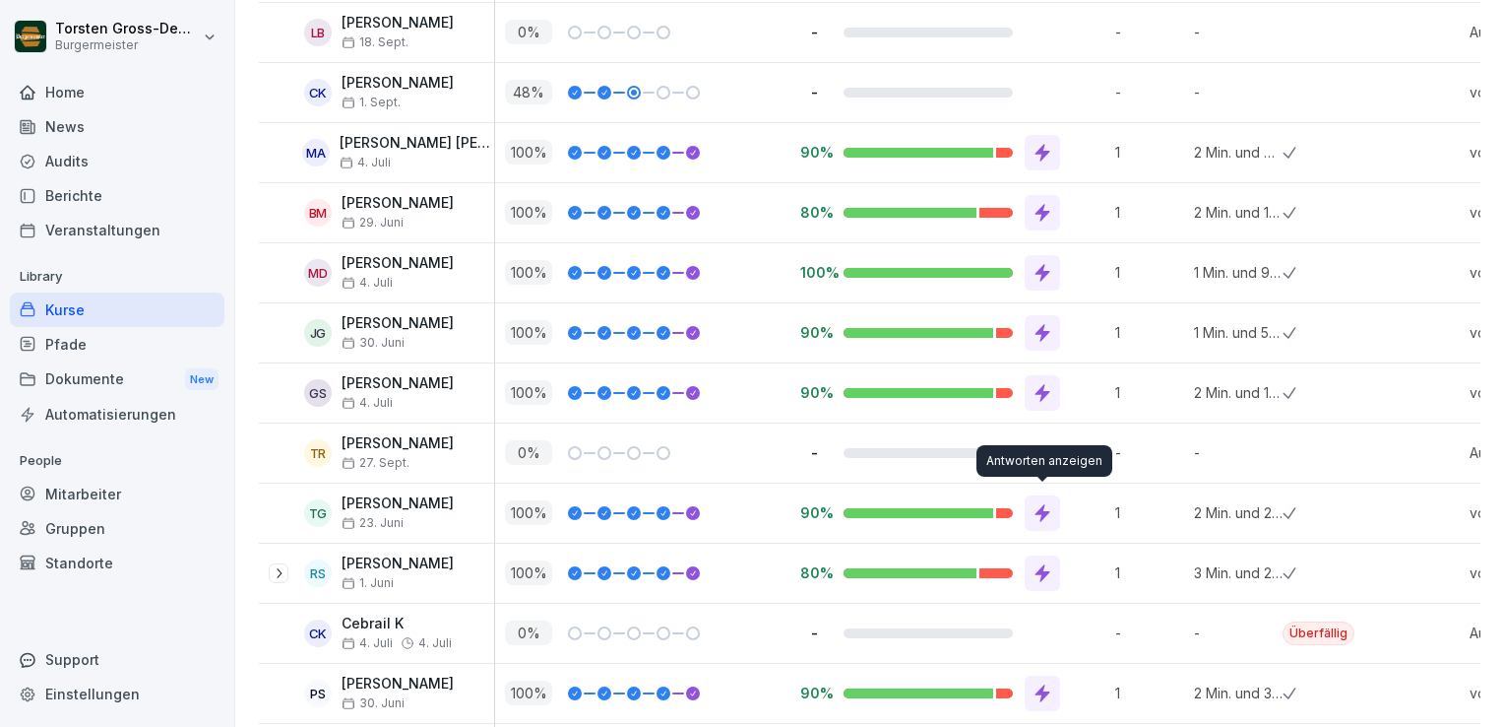
click at [1036, 503] on icon at bounding box center [1043, 513] width 20 height 20
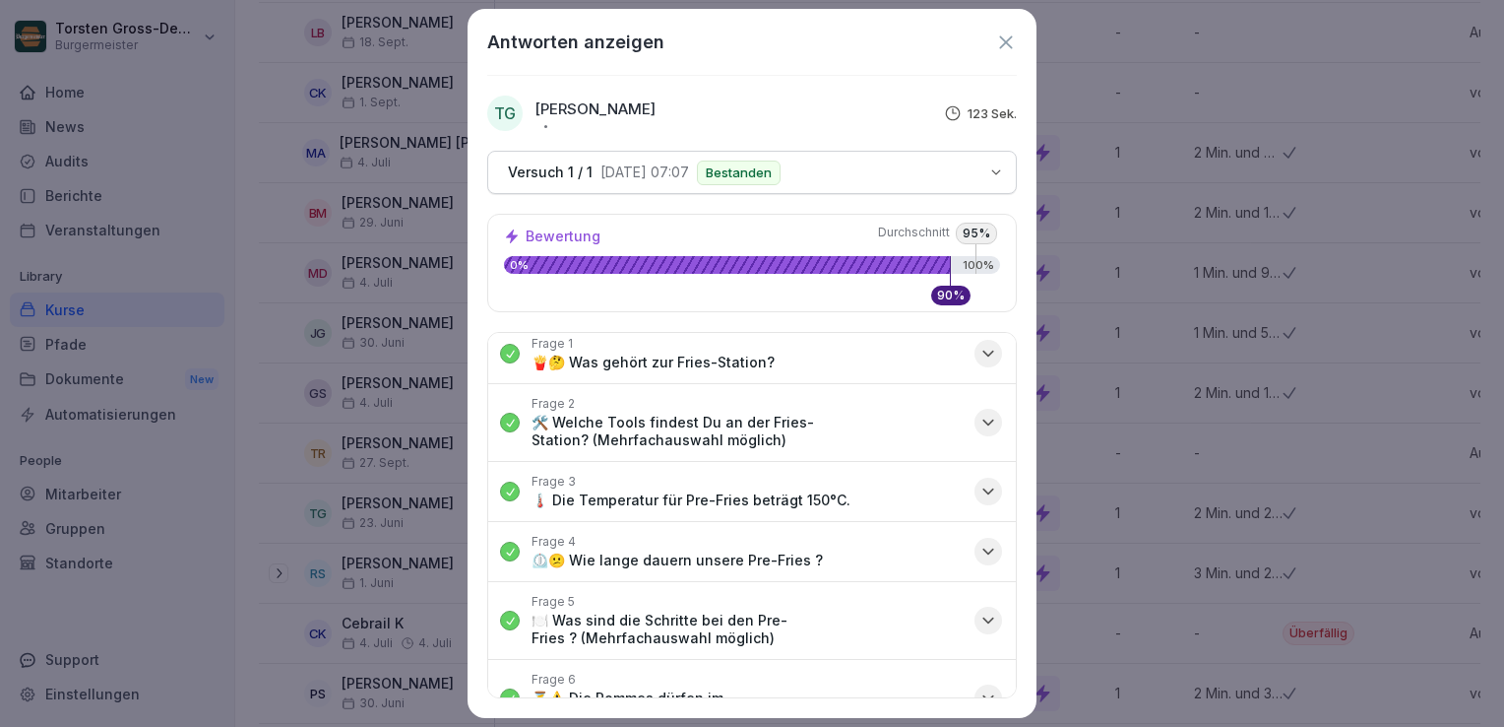
scroll to position [0, 0]
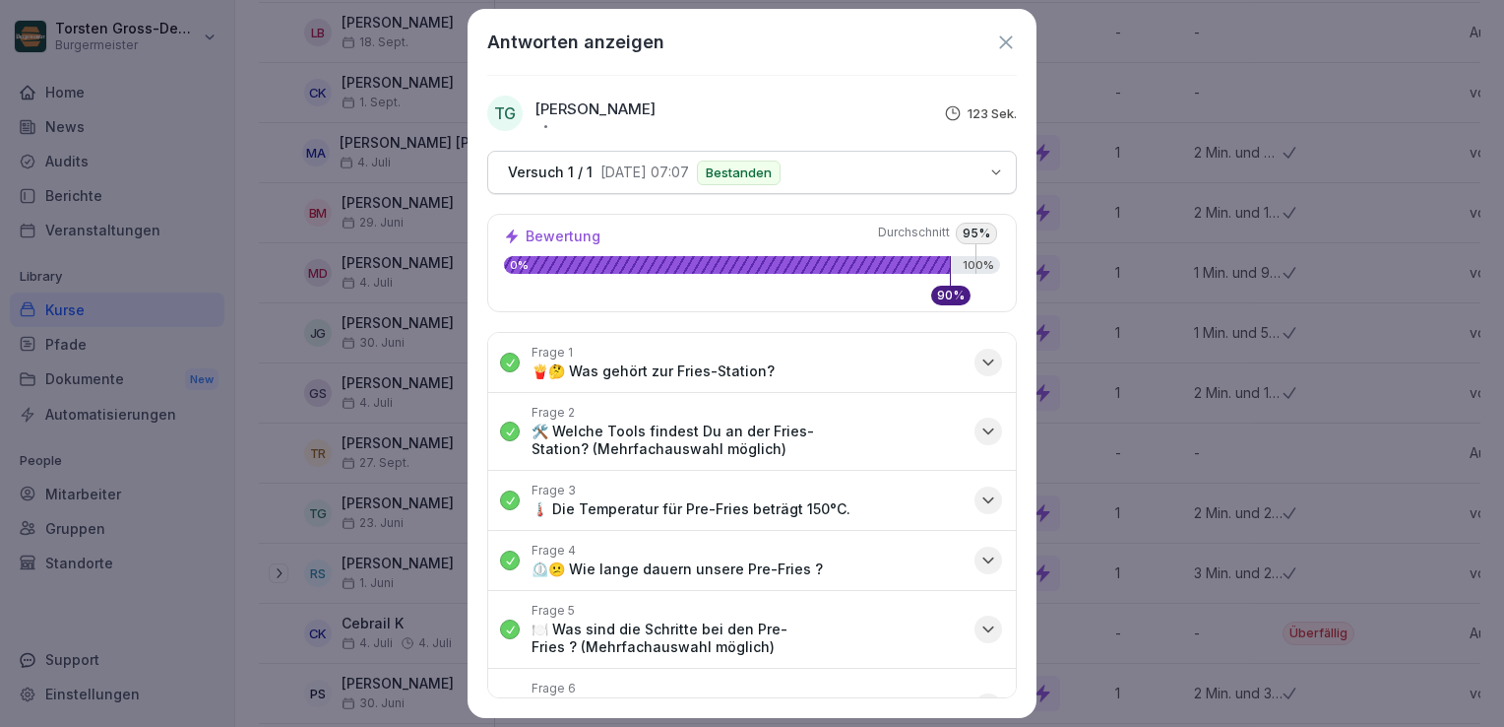
click at [1004, 42] on icon at bounding box center [1005, 41] width 13 height 13
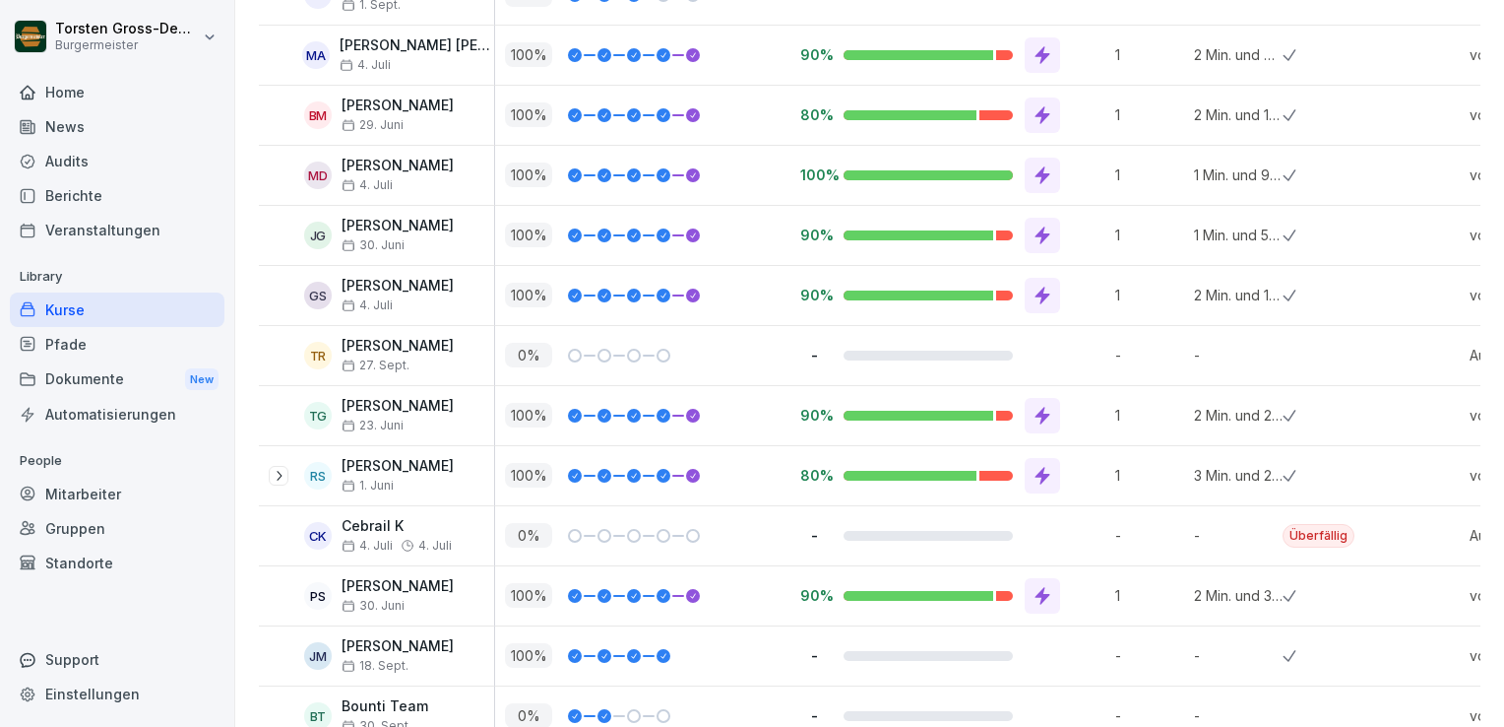
scroll to position [689, 0]
click at [398, 417] on span "23. Juni" at bounding box center [373, 424] width 62 height 14
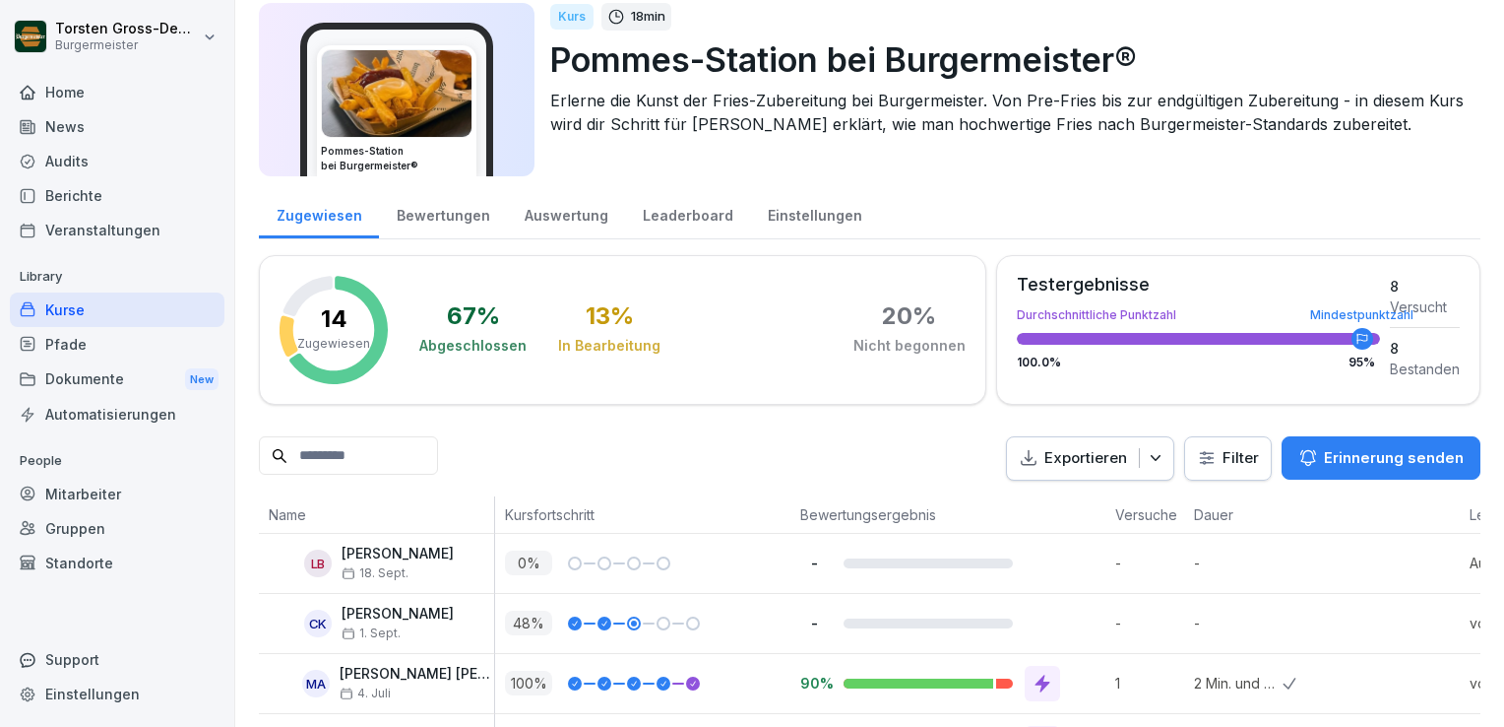
scroll to position [0, 0]
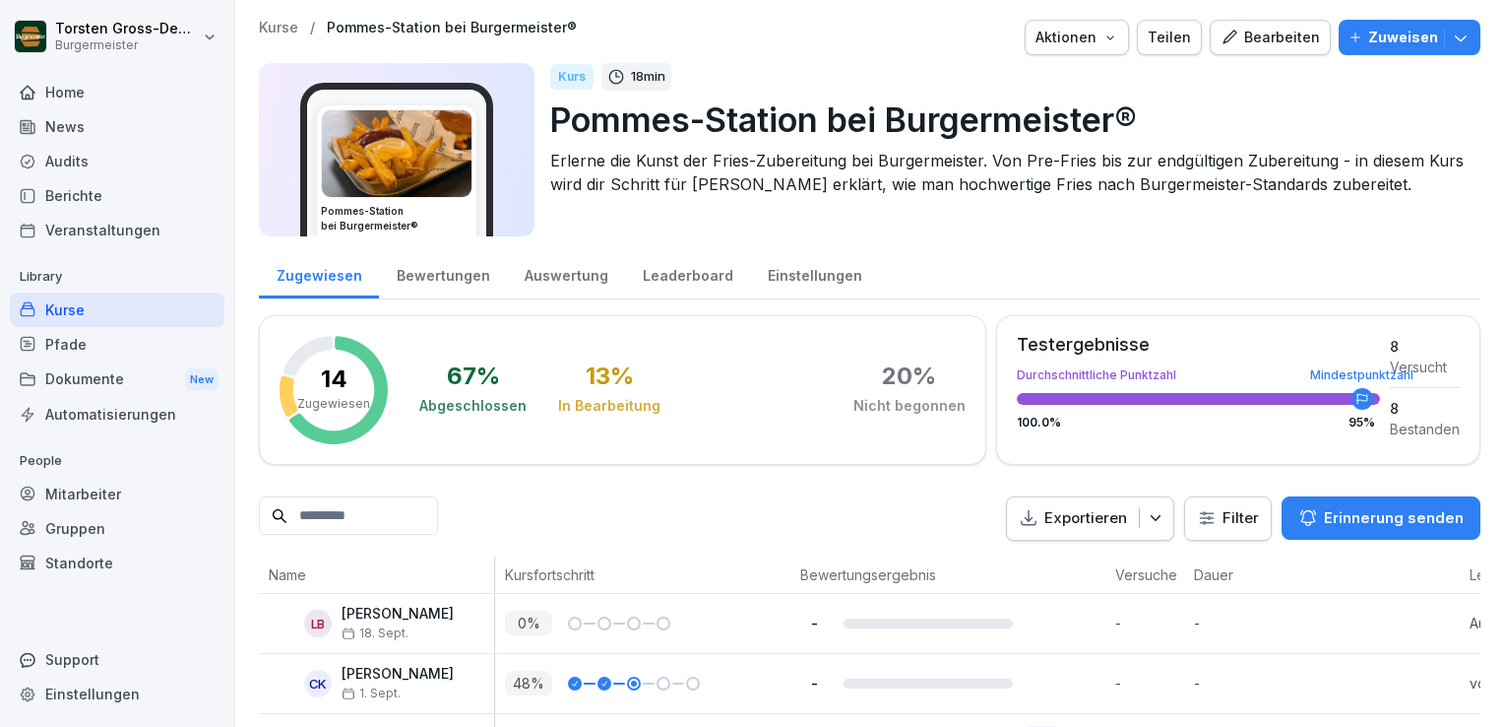
click at [681, 275] on div "Leaderboard" at bounding box center [687, 273] width 125 height 50
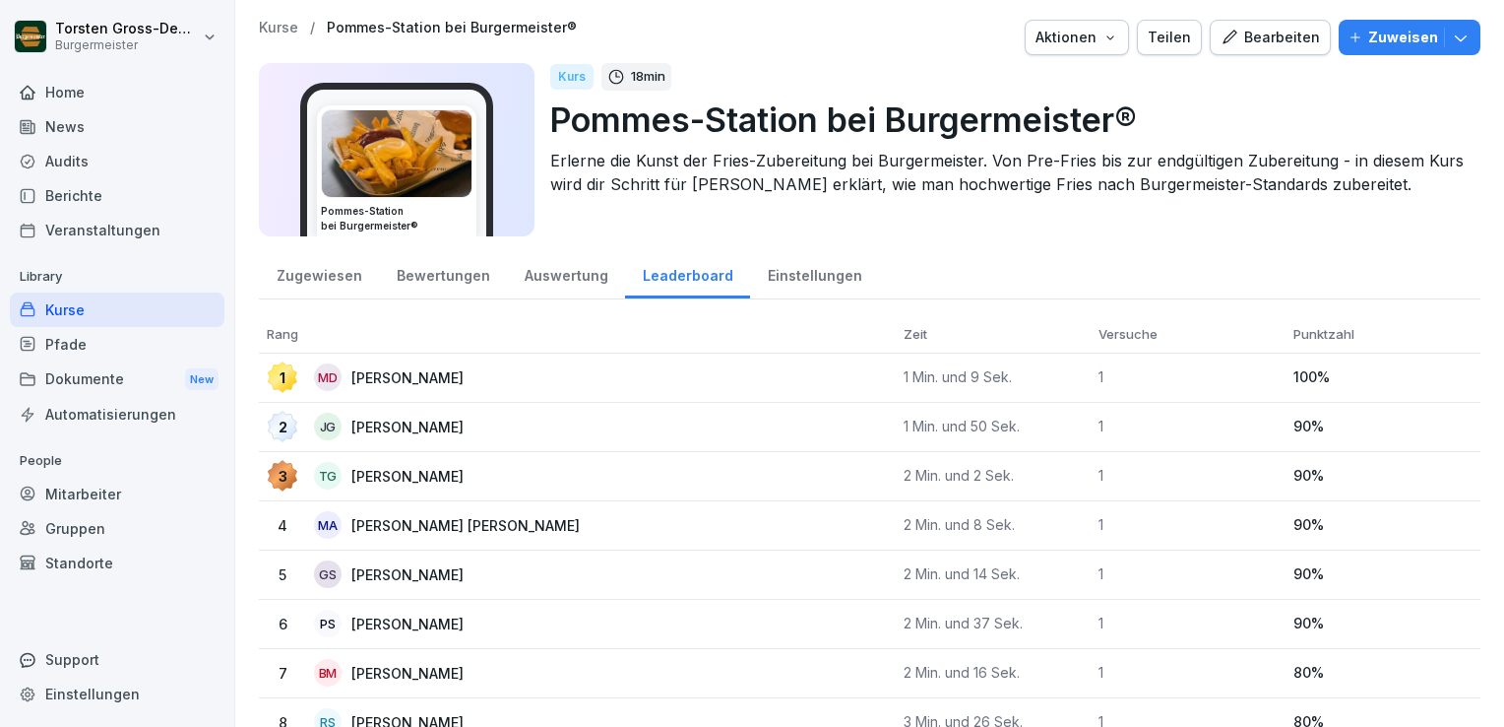
click at [441, 273] on div "Bewertungen" at bounding box center [443, 273] width 128 height 50
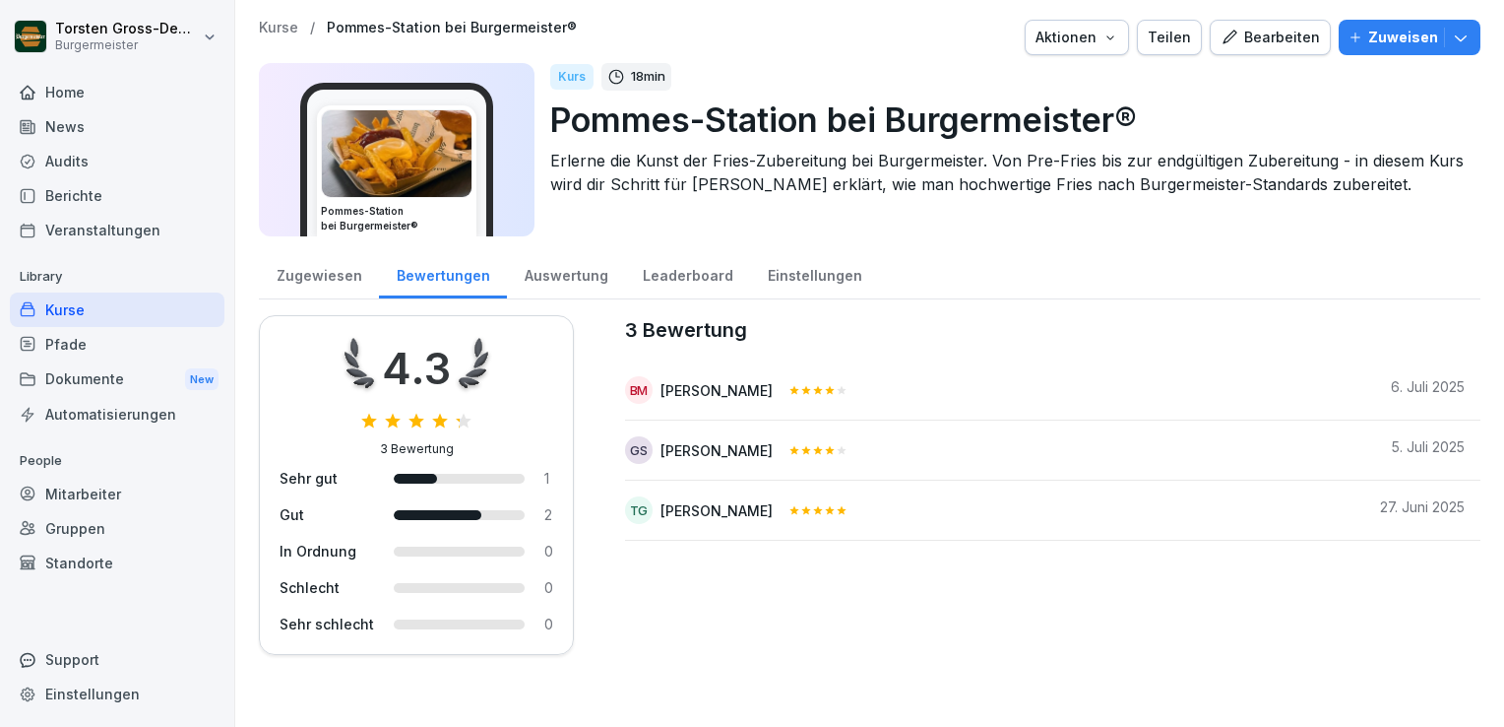
click at [327, 269] on div "Zugewiesen" at bounding box center [319, 273] width 120 height 50
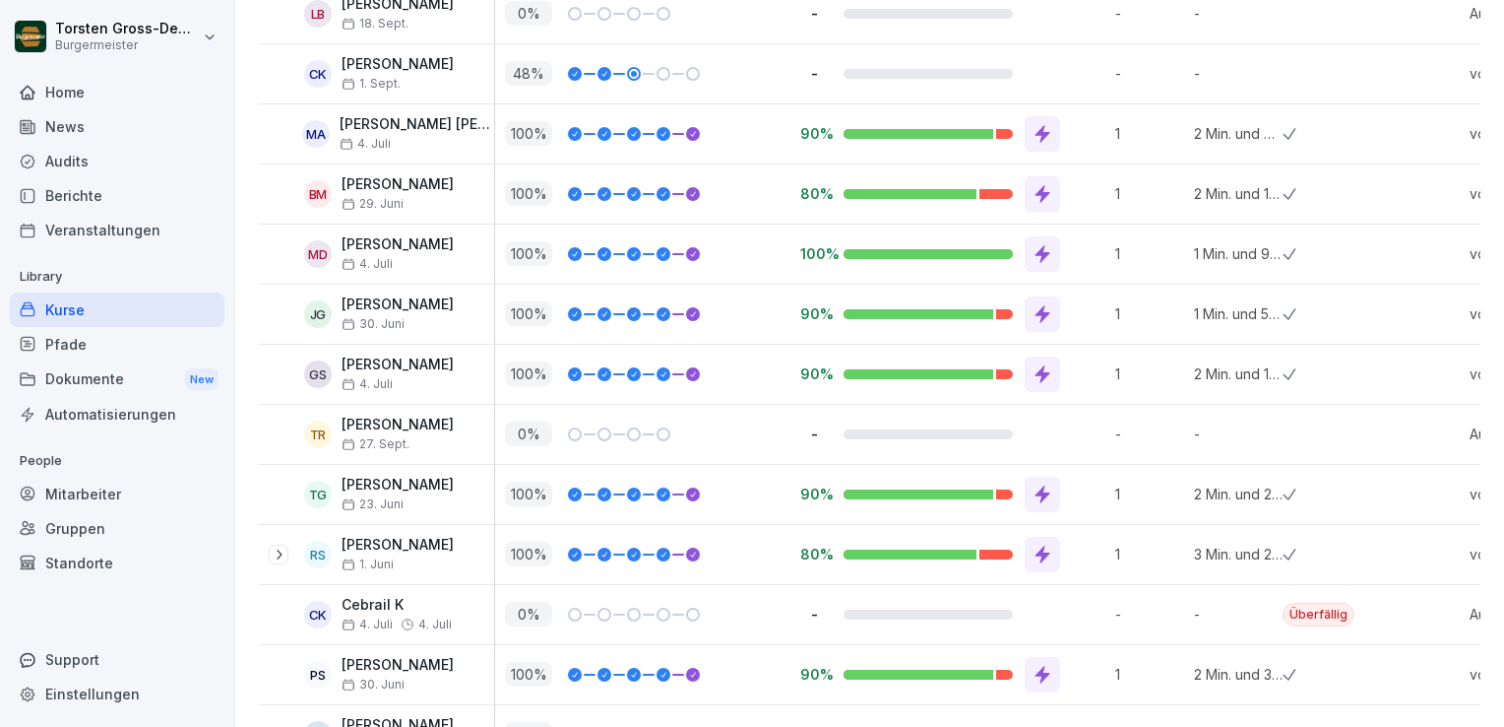
scroll to position [456, 0]
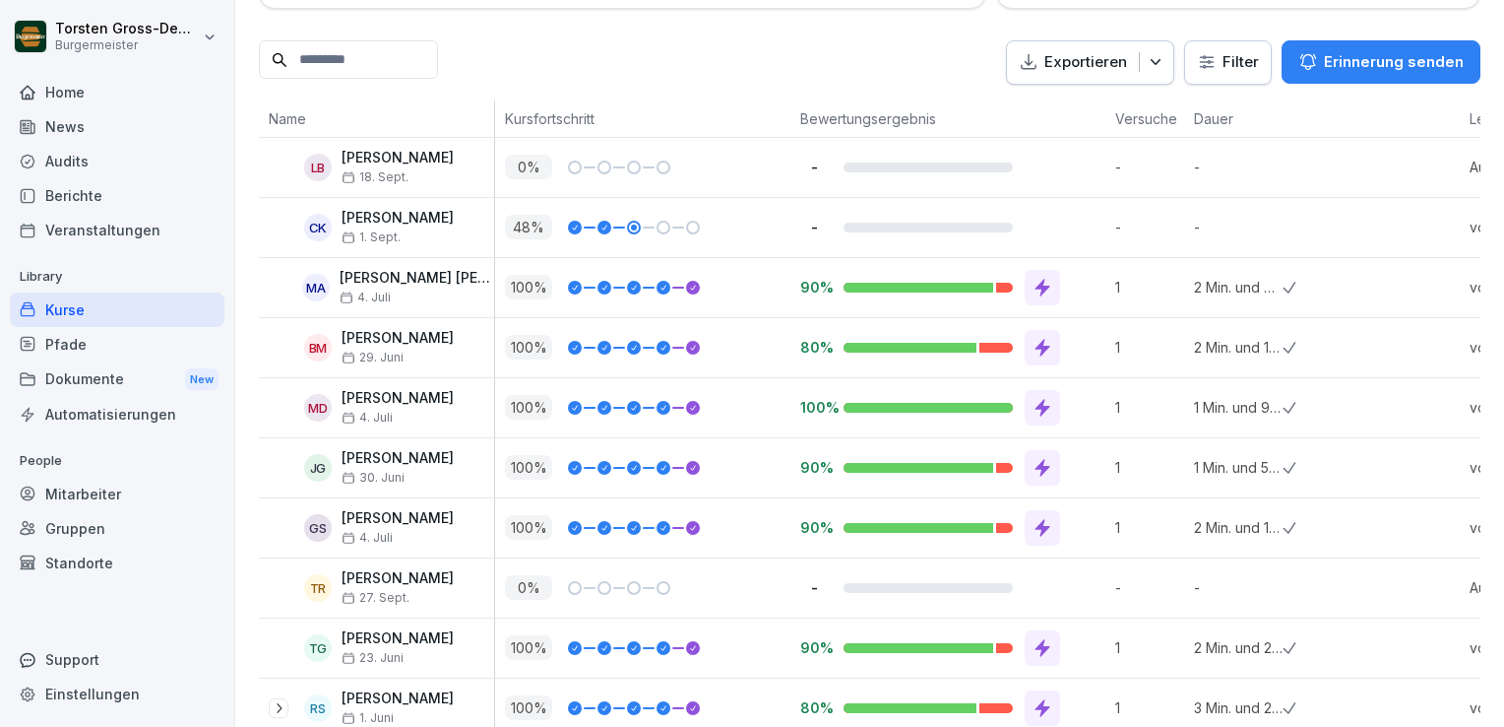
click at [1042, 647] on icon at bounding box center [1043, 648] width 15 height 18
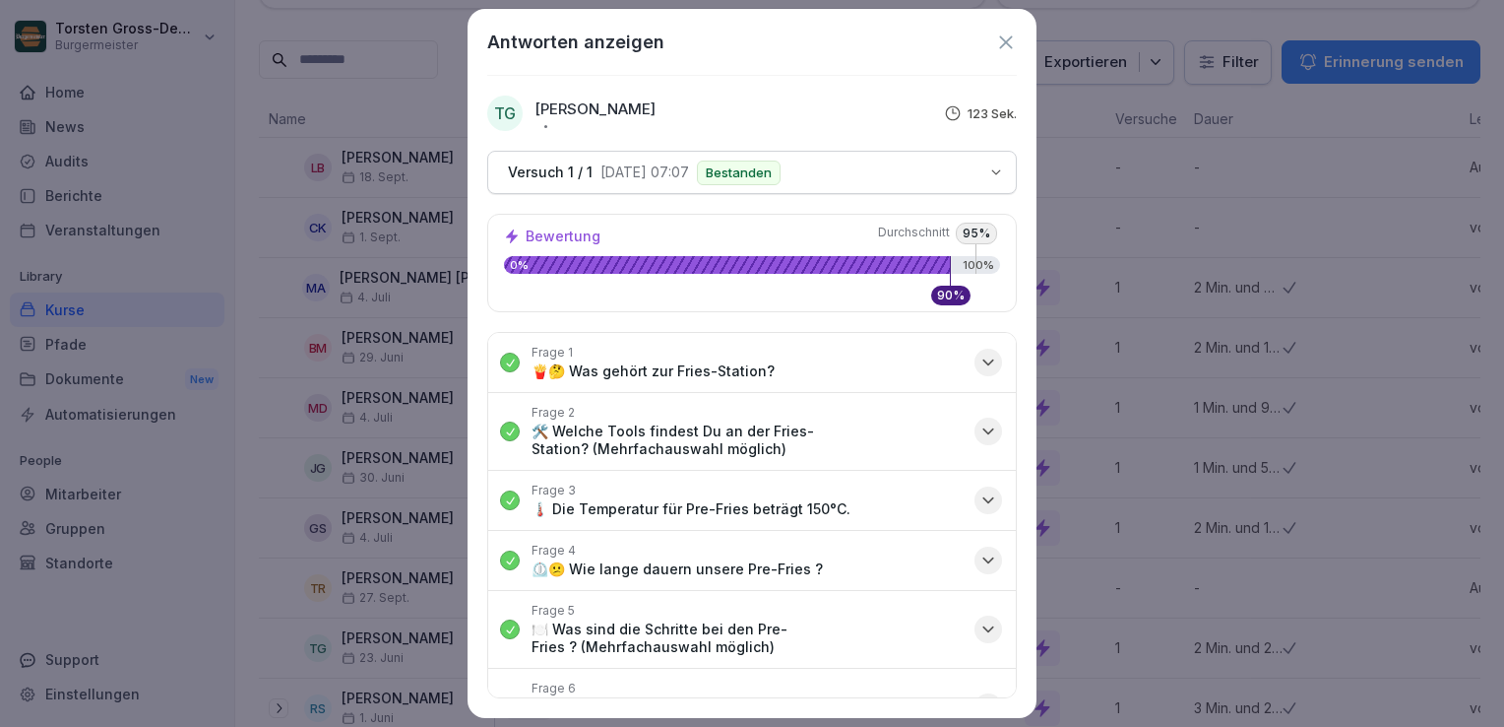
click at [983, 502] on icon "button" at bounding box center [988, 500] width 10 height 5
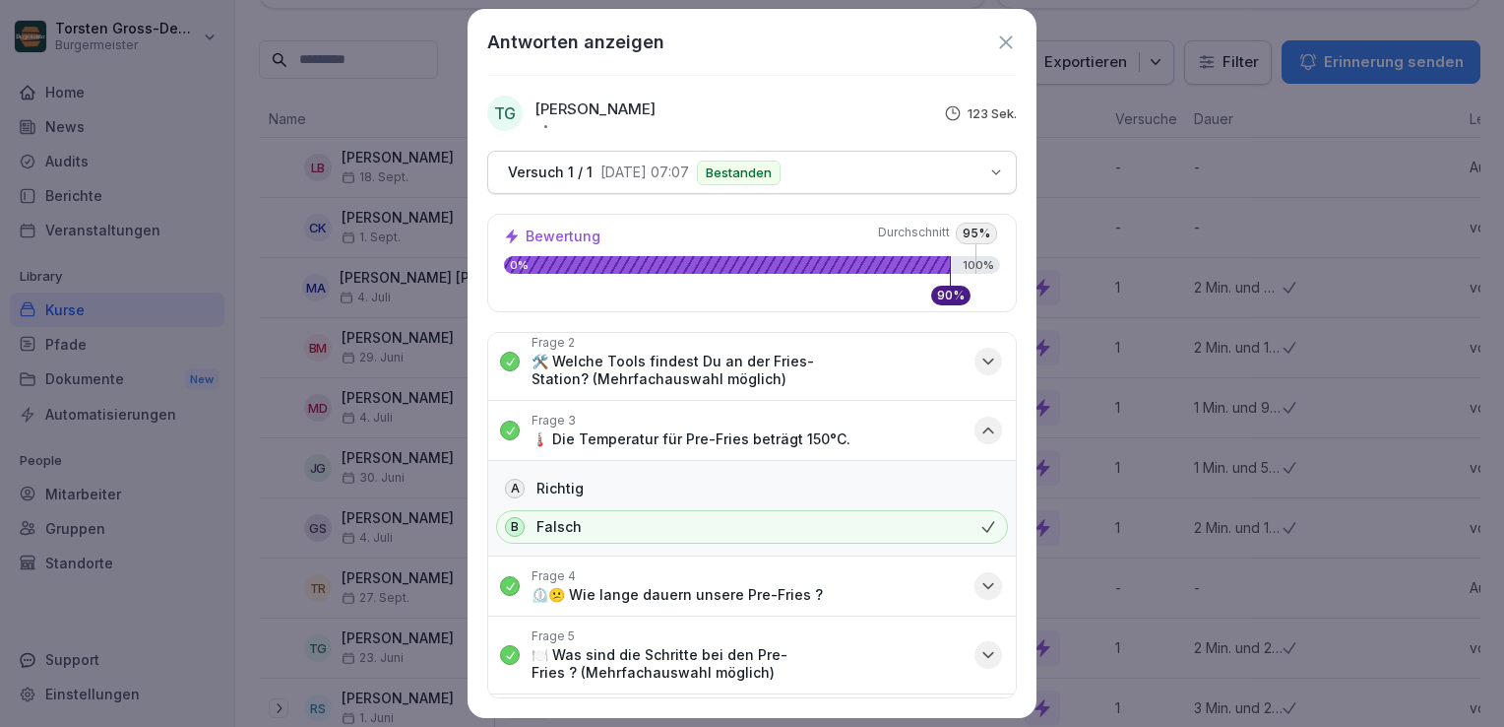
scroll to position [0, 0]
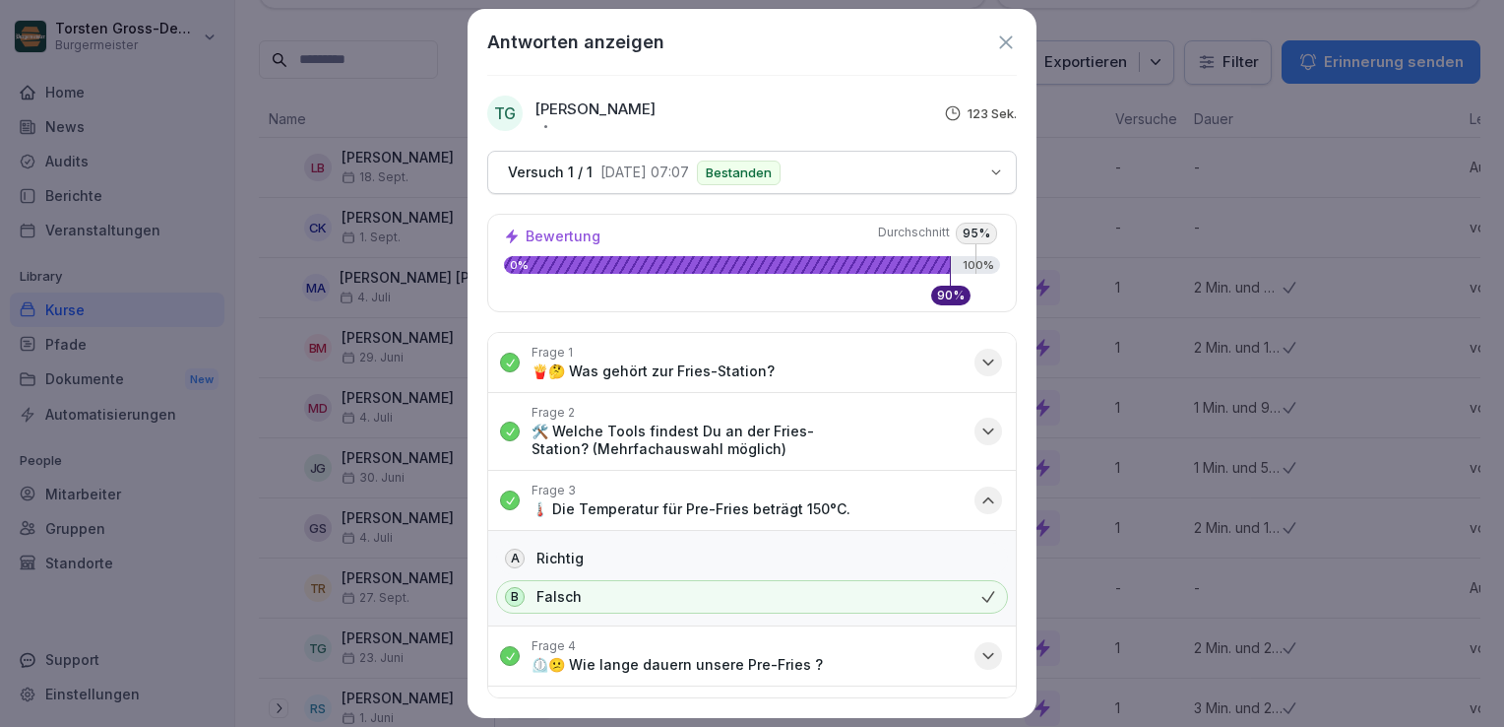
click at [979, 365] on icon "button" at bounding box center [989, 362] width 20 height 20
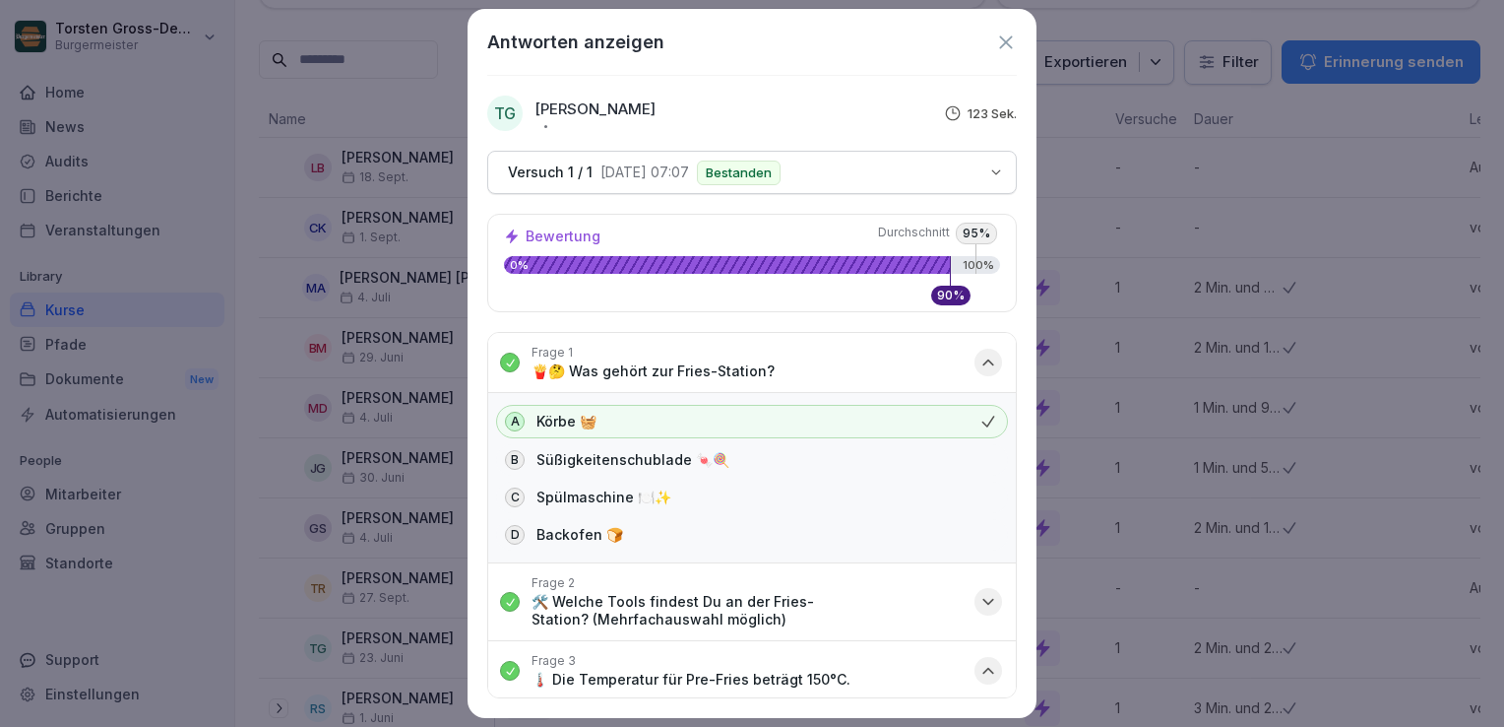
click at [1007, 41] on icon at bounding box center [1005, 41] width 13 height 13
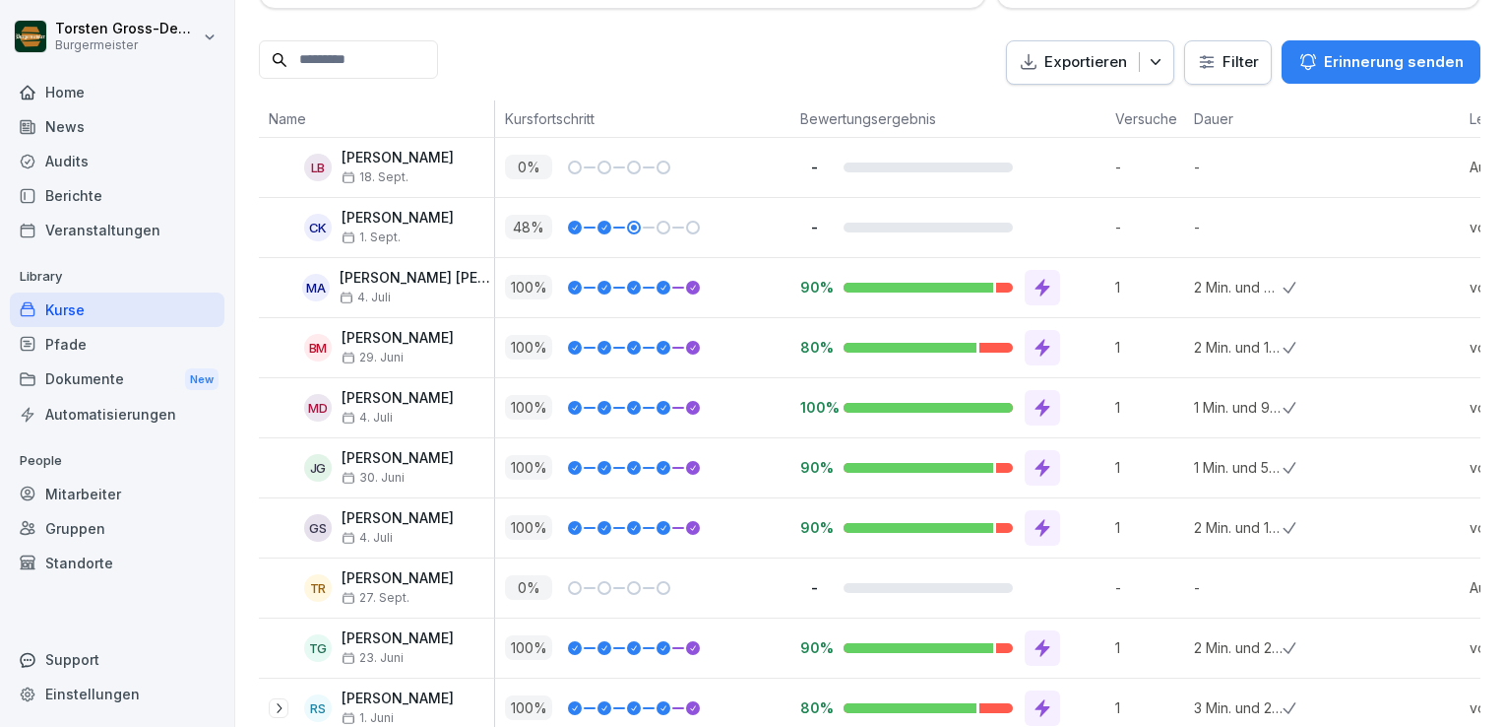
click at [752, 57] on div "Exportieren Filter Erinnerung senden" at bounding box center [870, 62] width 1222 height 44
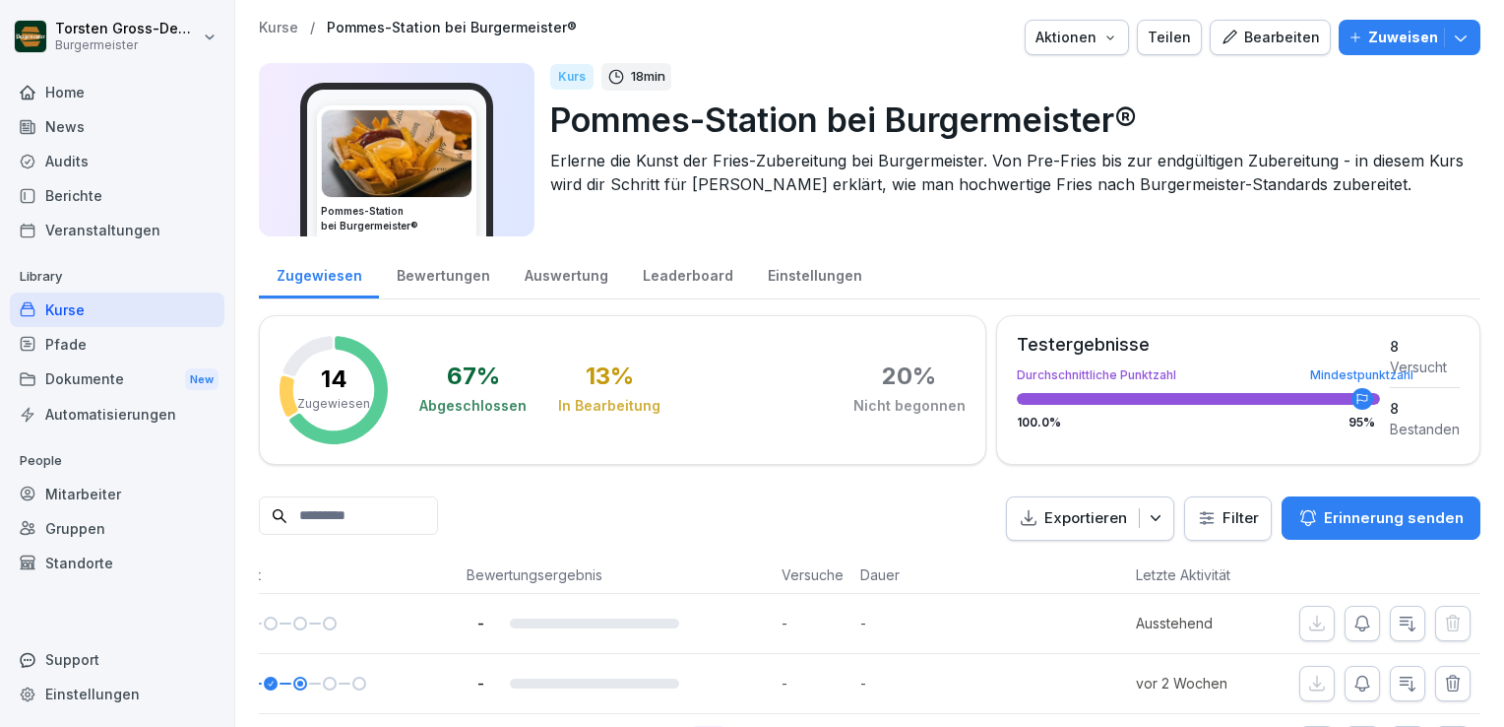
click at [810, 72] on div "Kurs 18 min" at bounding box center [1007, 77] width 915 height 28
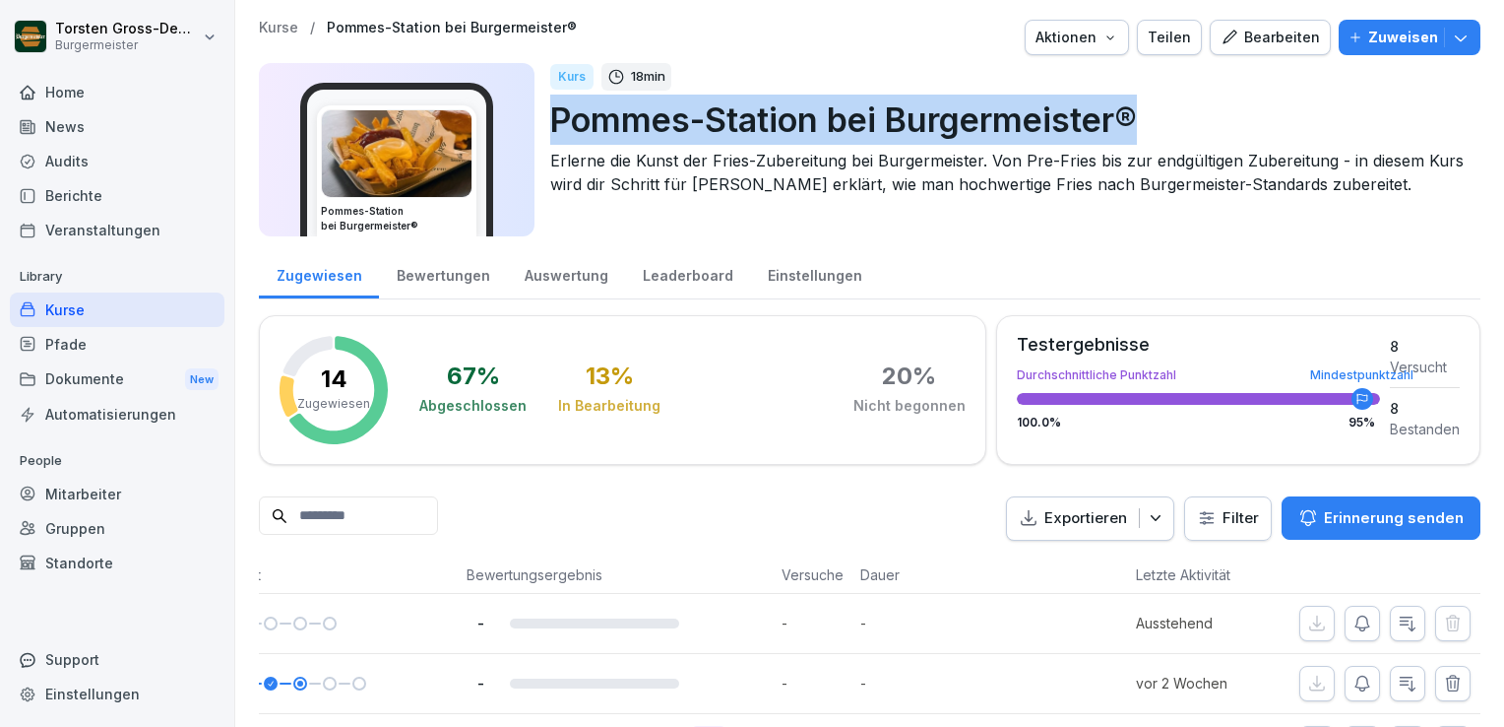
drag, startPoint x: 554, startPoint y: 120, endPoint x: 1147, endPoint y: 134, distance: 592.8
click at [1147, 134] on p "Pommes-Station bei Burgermeister®" at bounding box center [1007, 120] width 915 height 50
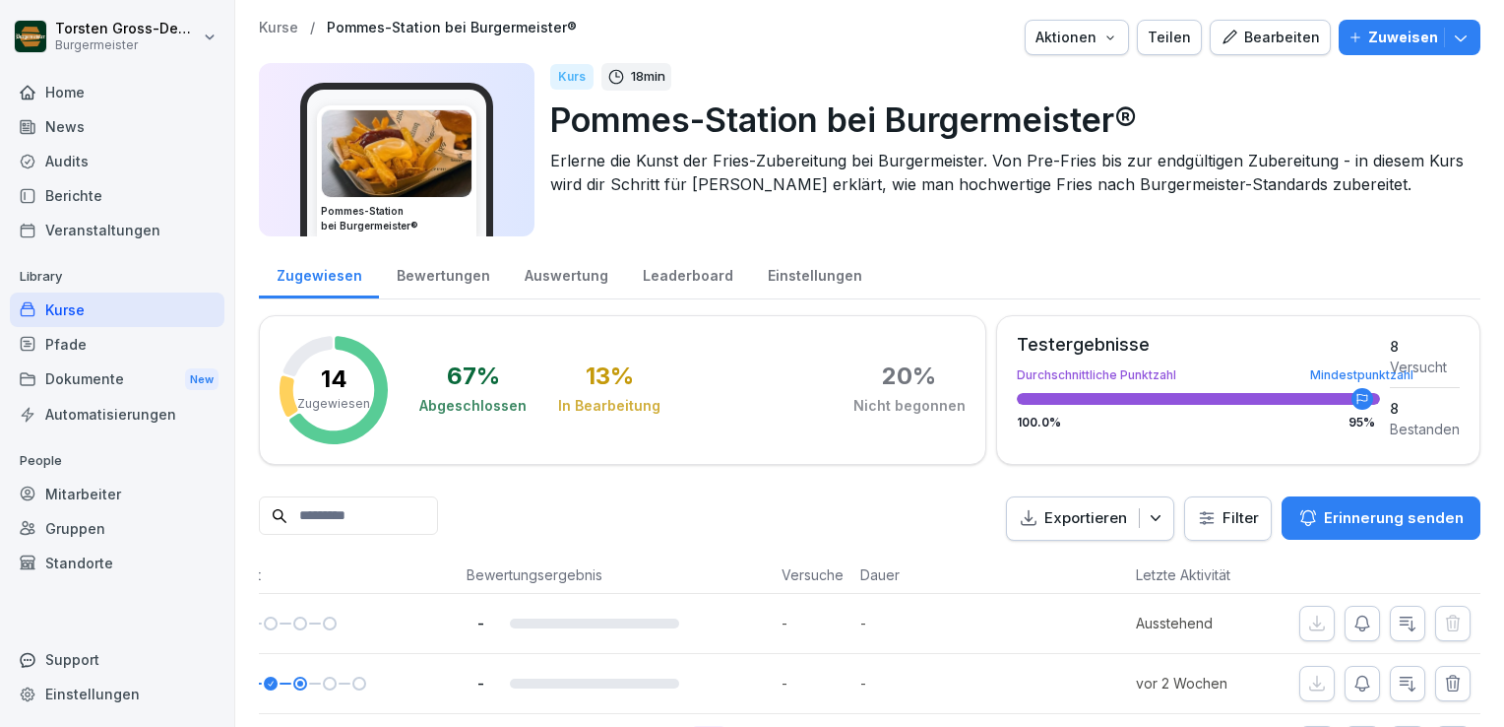
drag, startPoint x: 1147, startPoint y: 134, endPoint x: 893, endPoint y: 62, distance: 264.0
click at [893, 63] on div "Kurs 18 min" at bounding box center [1007, 77] width 915 height 28
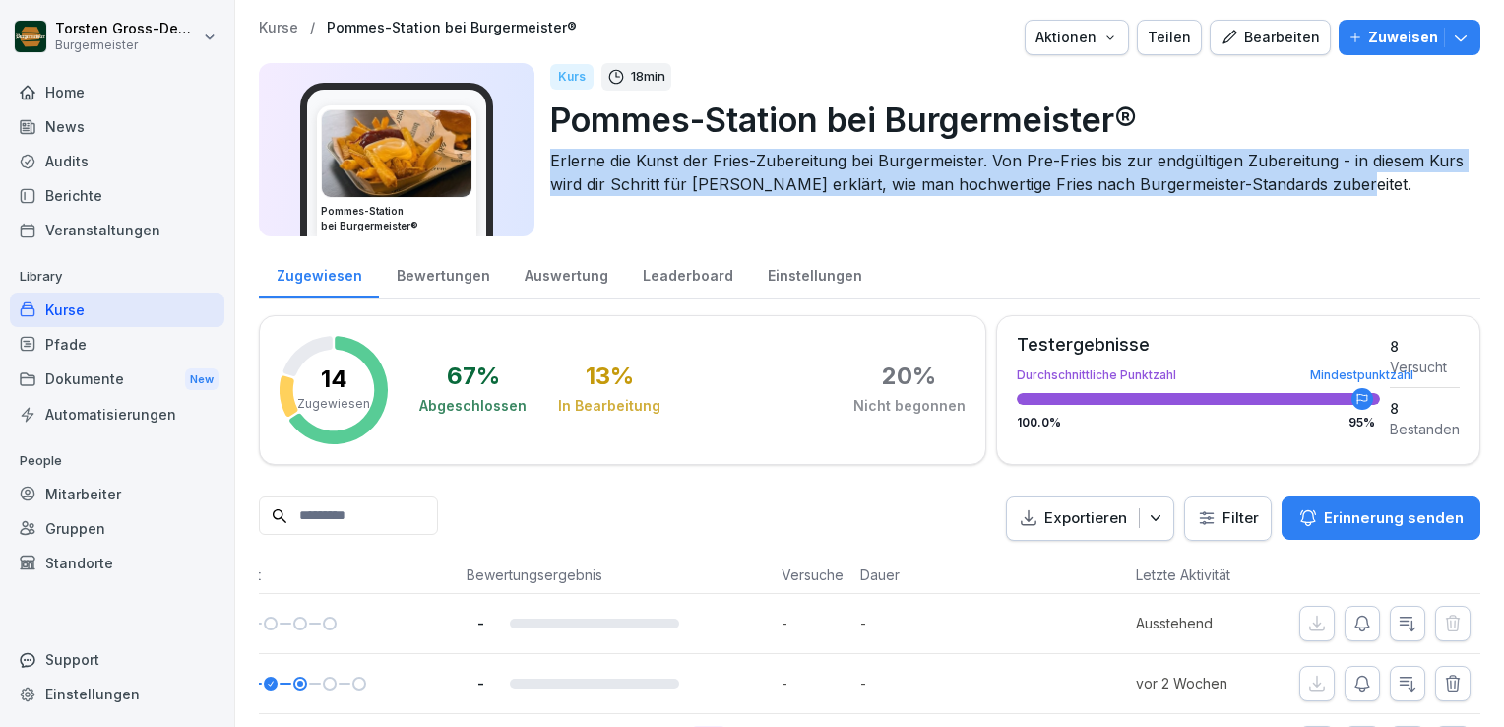
drag, startPoint x: 550, startPoint y: 156, endPoint x: 1367, endPoint y: 189, distance: 817.8
click at [1367, 189] on p "Erlerne die Kunst der Fries-Zubereitung bei Burgermeister. Von Pre-Fries bis zu…" at bounding box center [1007, 172] width 915 height 47
click at [1362, 186] on p "Erlerne die Kunst der Fries-Zubereitung bei Burgermeister. Von Pre-Fries bis zu…" at bounding box center [1007, 172] width 915 height 47
click at [1175, 240] on div "Kurse / Pommes-Station bei Burgermeister® Aktionen Teilen Bearbeiten Zuweisen P…" at bounding box center [870, 134] width 1222 height 228
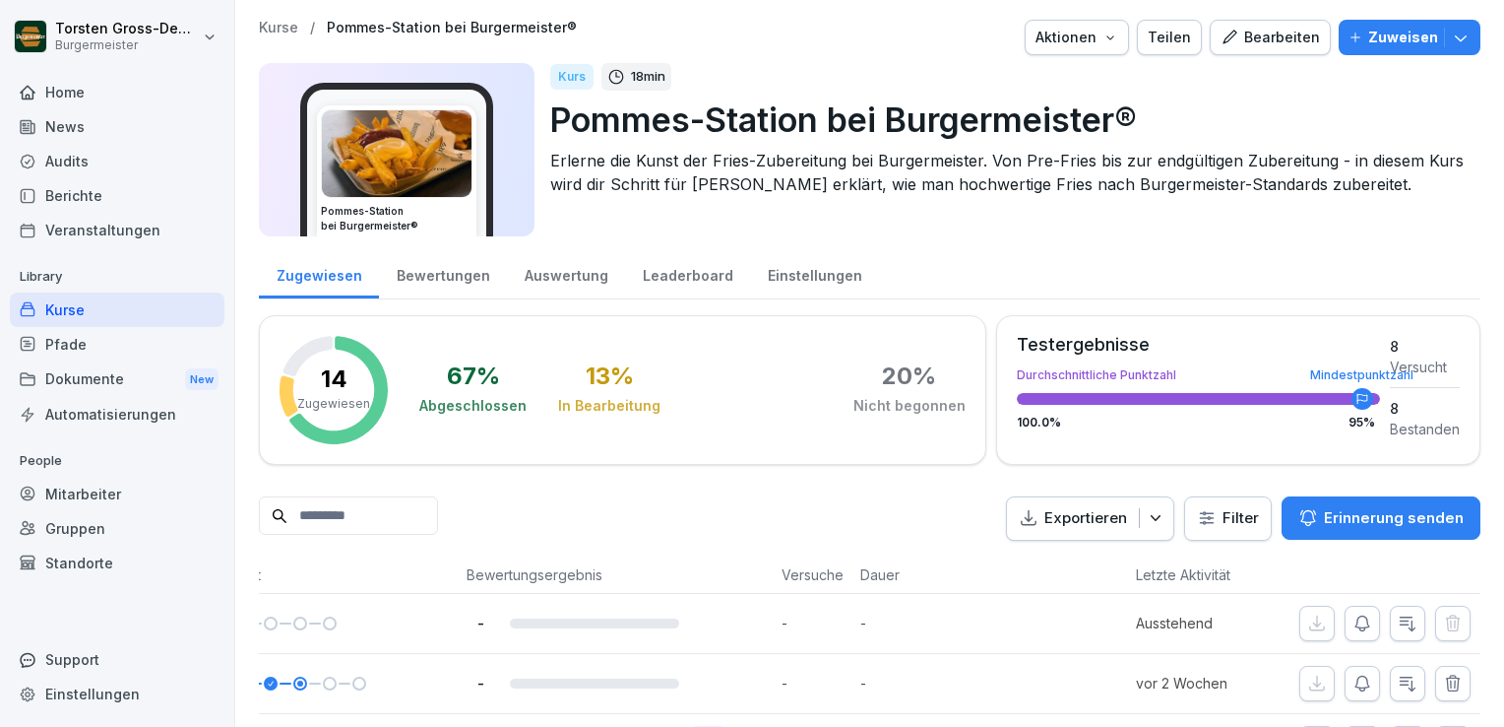
click at [1176, 112] on p "Pommes-Station bei Burgermeister®" at bounding box center [1007, 120] width 915 height 50
click at [846, 77] on div "Kurs 18 min" at bounding box center [1007, 77] width 915 height 28
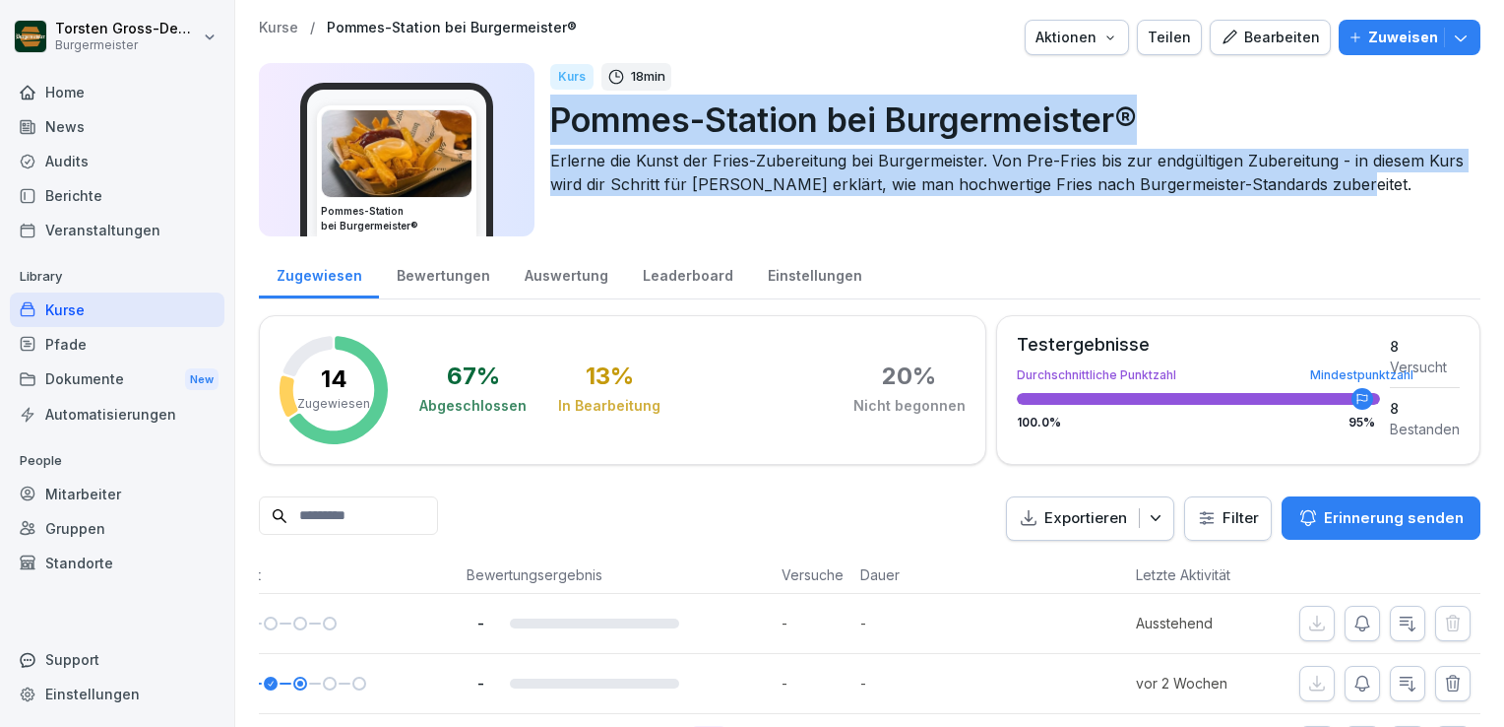
drag, startPoint x: 551, startPoint y: 112, endPoint x: 1359, endPoint y: 189, distance: 810.9
click at [1359, 189] on div "Kurs 18 min Pommes-Station bei Burgermeister® Erlerne die Kunst der Fries-Zuber…" at bounding box center [1007, 149] width 915 height 173
drag, startPoint x: 1359, startPoint y: 189, endPoint x: 1268, endPoint y: 219, distance: 95.3
drag, startPoint x: 1268, startPoint y: 219, endPoint x: 717, endPoint y: 221, distance: 551.3
click at [717, 221] on div "Kurs 18 min Pommes-Station bei Burgermeister® Erlerne die Kunst der Fries-Zuber…" at bounding box center [1007, 149] width 915 height 173
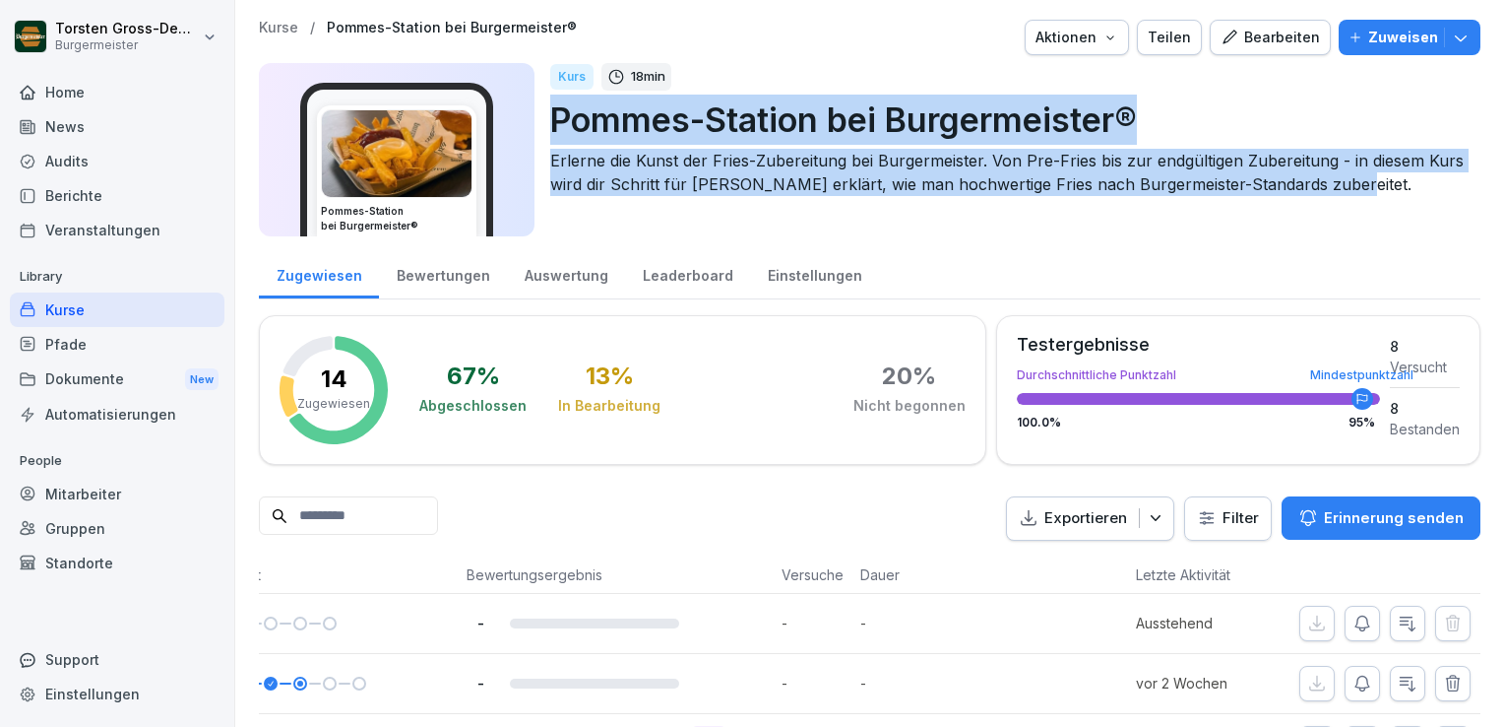
click at [716, 220] on div "Kurs 18 min Pommes-Station bei Burgermeister® Erlerne die Kunst der Fries-Zuber…" at bounding box center [1007, 149] width 915 height 173
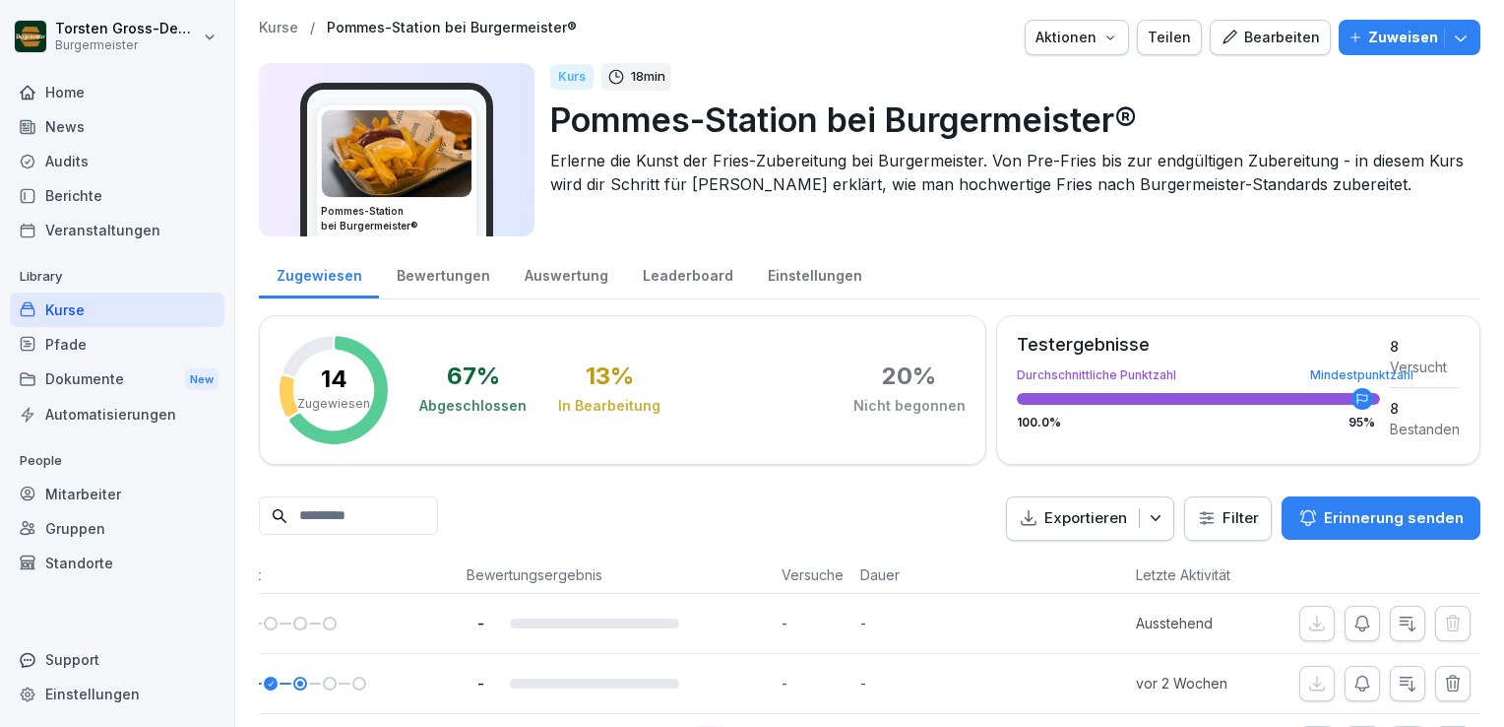
drag, startPoint x: 716, startPoint y: 220, endPoint x: 847, endPoint y: 2, distance: 253.9
click at [847, 2] on div "Kurse / Pommes-Station bei Burgermeister® Aktionen Teilen Bearbeiten Zuweisen P…" at bounding box center [869, 727] width 1269 height 1454
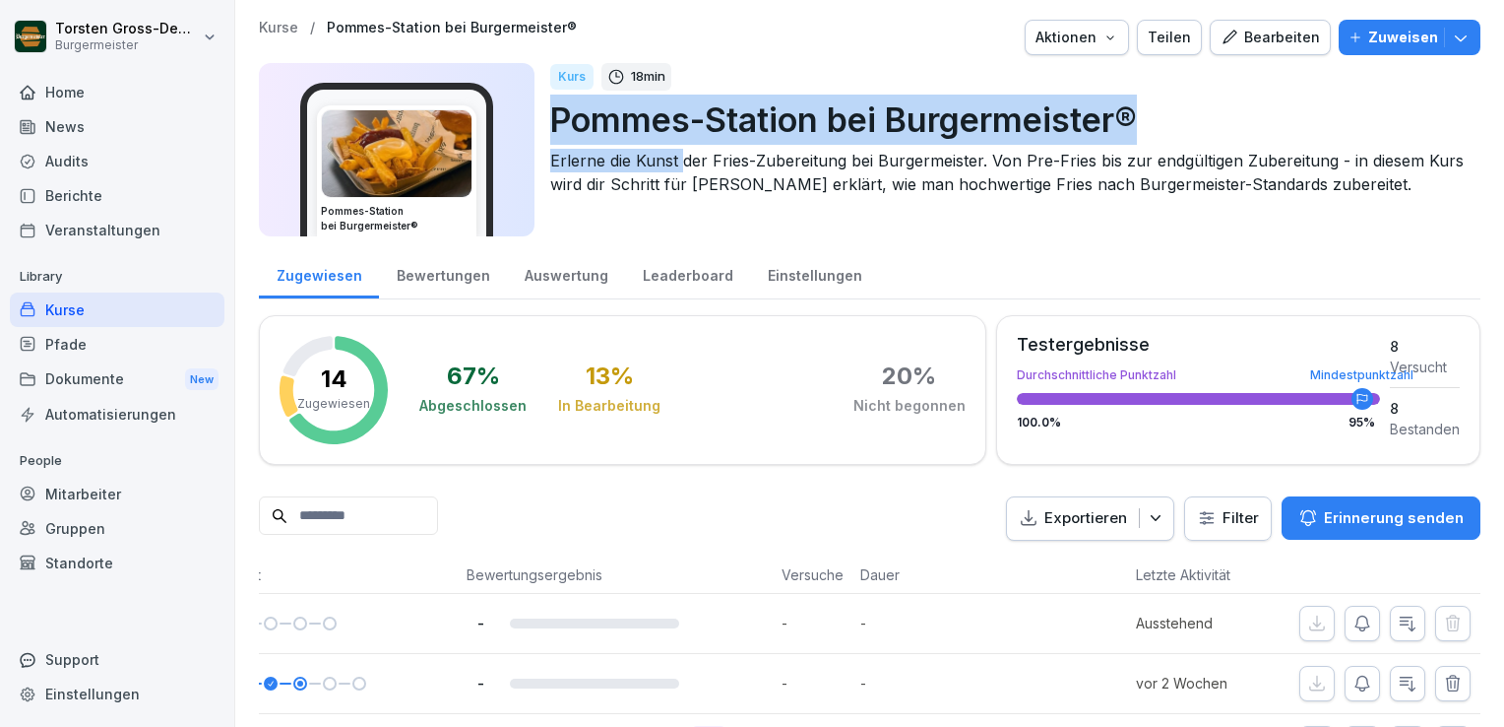
drag, startPoint x: 555, startPoint y: 118, endPoint x: 684, endPoint y: 158, distance: 135.1
click at [684, 158] on div "Kurs 18 min Pommes-Station bei Burgermeister® Erlerne die Kunst der Fries-Zuber…" at bounding box center [1007, 149] width 915 height 173
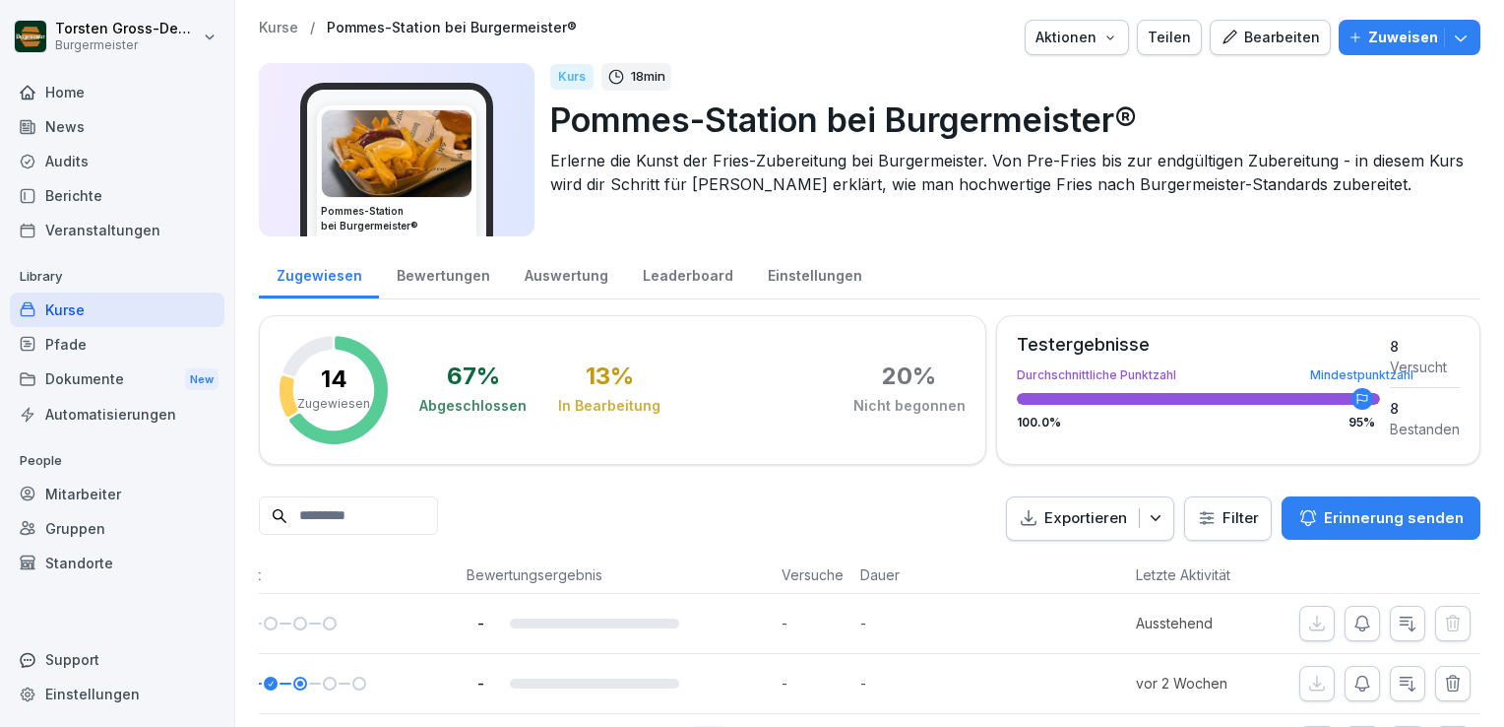
drag, startPoint x: 684, startPoint y: 158, endPoint x: 739, endPoint y: 231, distance: 91.4
click at [739, 231] on div "Kurs 18 min Pommes-Station bei Burgermeister® Erlerne die Kunst der Fries-Zuber…" at bounding box center [1007, 149] width 915 height 173
drag, startPoint x: 1347, startPoint y: 397, endPoint x: 1220, endPoint y: 408, distance: 127.5
click at [1220, 408] on div "Testergebnisse Durchschnittliche Punktzahl Mindestpunktzahl 100.0 % 95 %" at bounding box center [1198, 387] width 363 height 103
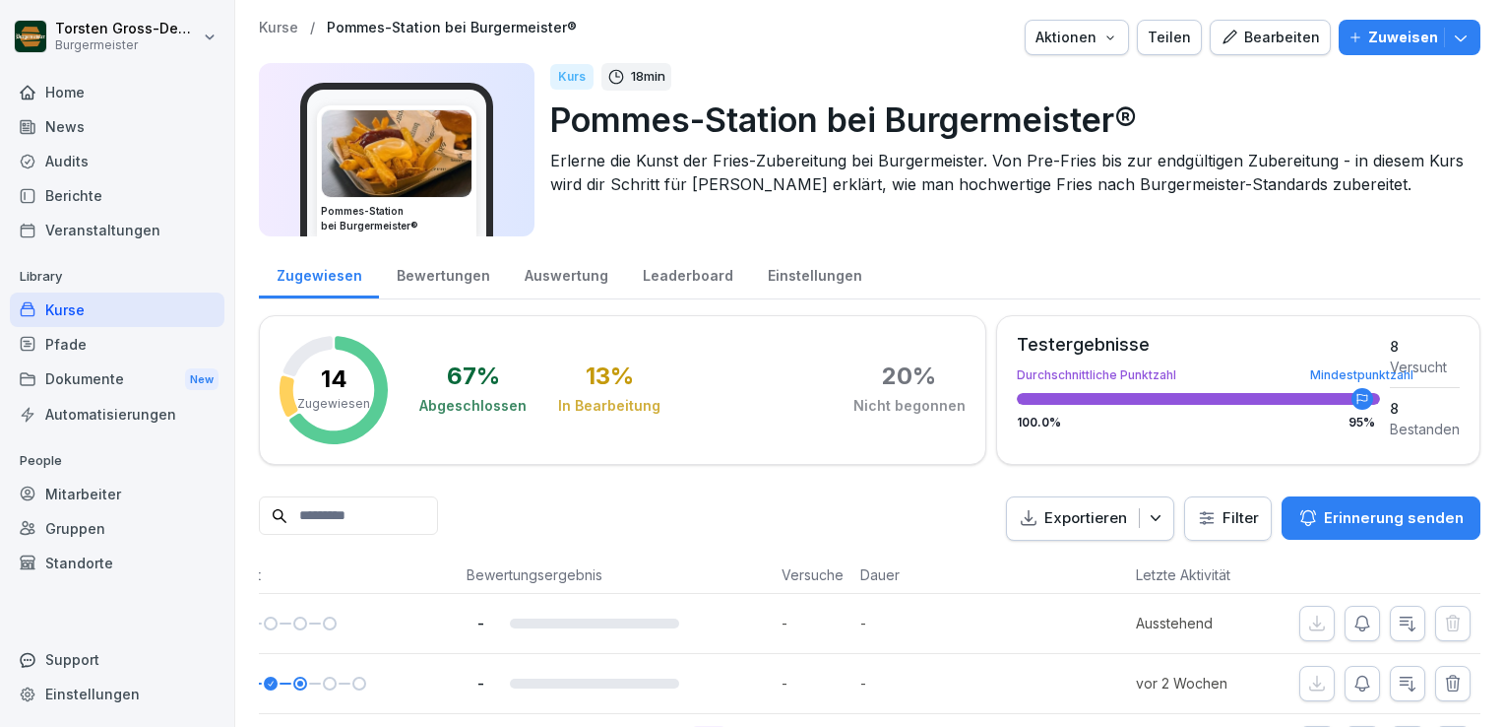
click at [1218, 399] on div at bounding box center [1198, 399] width 363 height 12
click at [1051, 248] on div "Zugewiesen Bewertungen Auswertung Leaderboard Einstellungen" at bounding box center [870, 273] width 1222 height 51
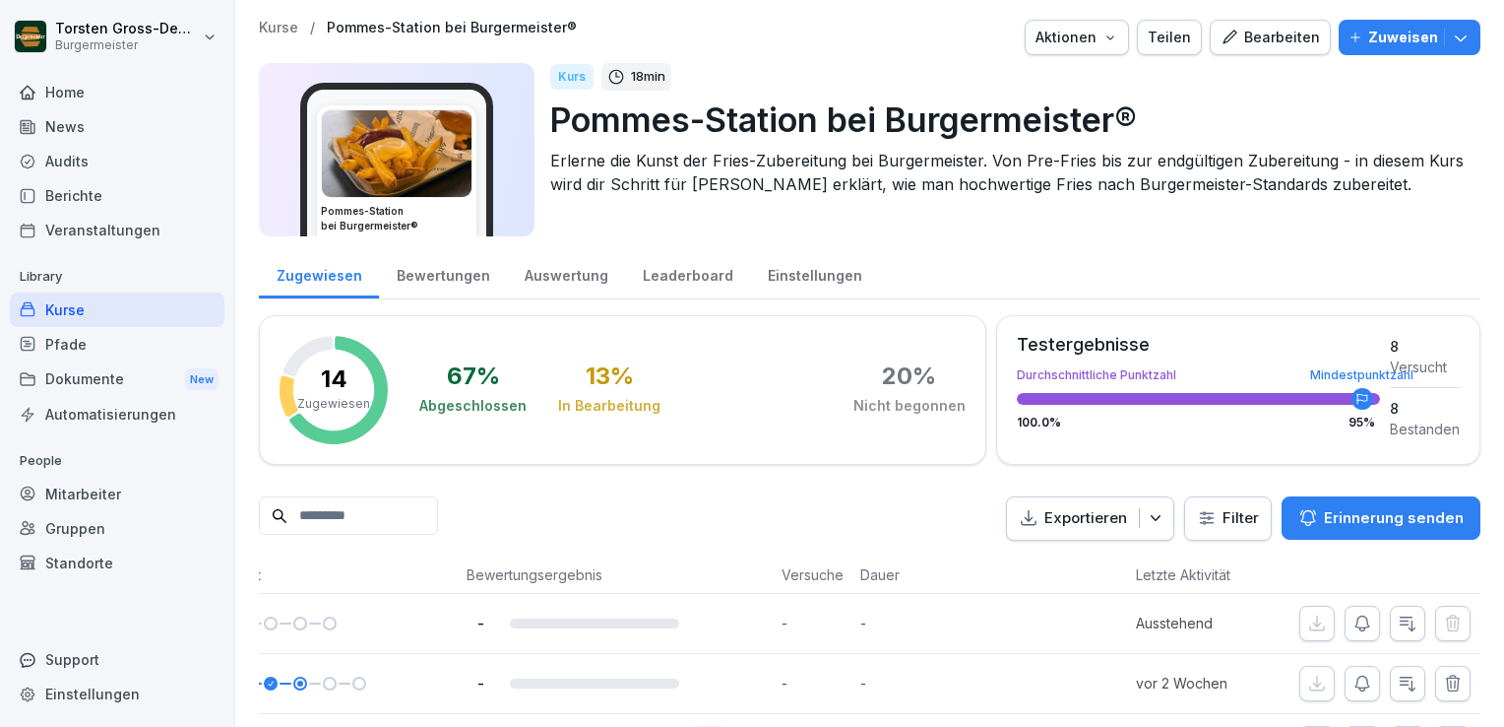
click at [793, 49] on div at bounding box center [801, 37] width 432 height 35
click at [569, 25] on div "Kurse / Pommes-Station bei Burgermeister® Aktionen Teilen Bearbeiten Zuweisen" at bounding box center [870, 37] width 1222 height 35
click at [440, 30] on p "Pommes-Station bei Burgermeister®" at bounding box center [452, 28] width 250 height 17
click at [441, 30] on p "Pommes-Station bei Burgermeister®" at bounding box center [452, 28] width 250 height 17
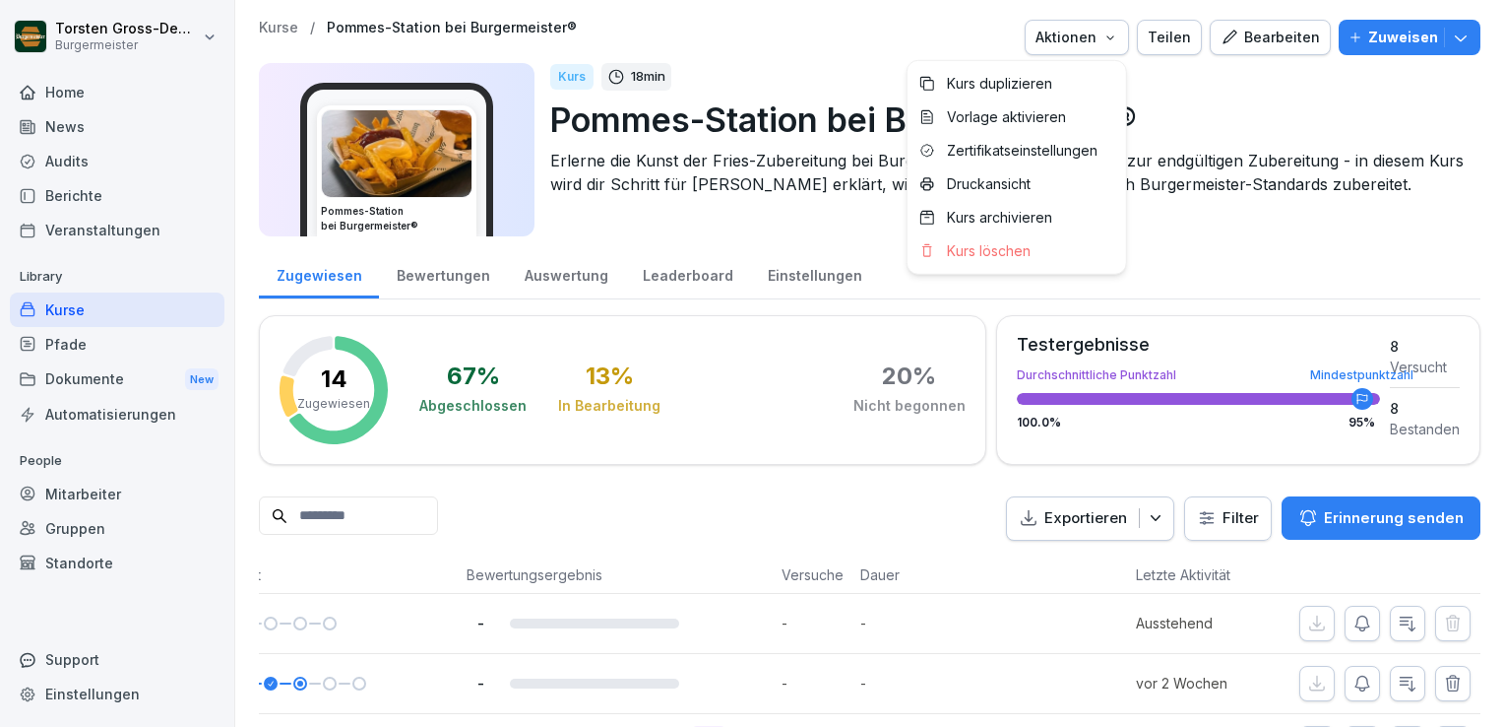
click at [1111, 35] on icon "button" at bounding box center [1110, 37] width 7 height 4
click at [1238, 83] on html "Torsten Gross-Demtröder Burgermeister Home News Audits Berichte Veranstaltungen…" at bounding box center [752, 363] width 1504 height 727
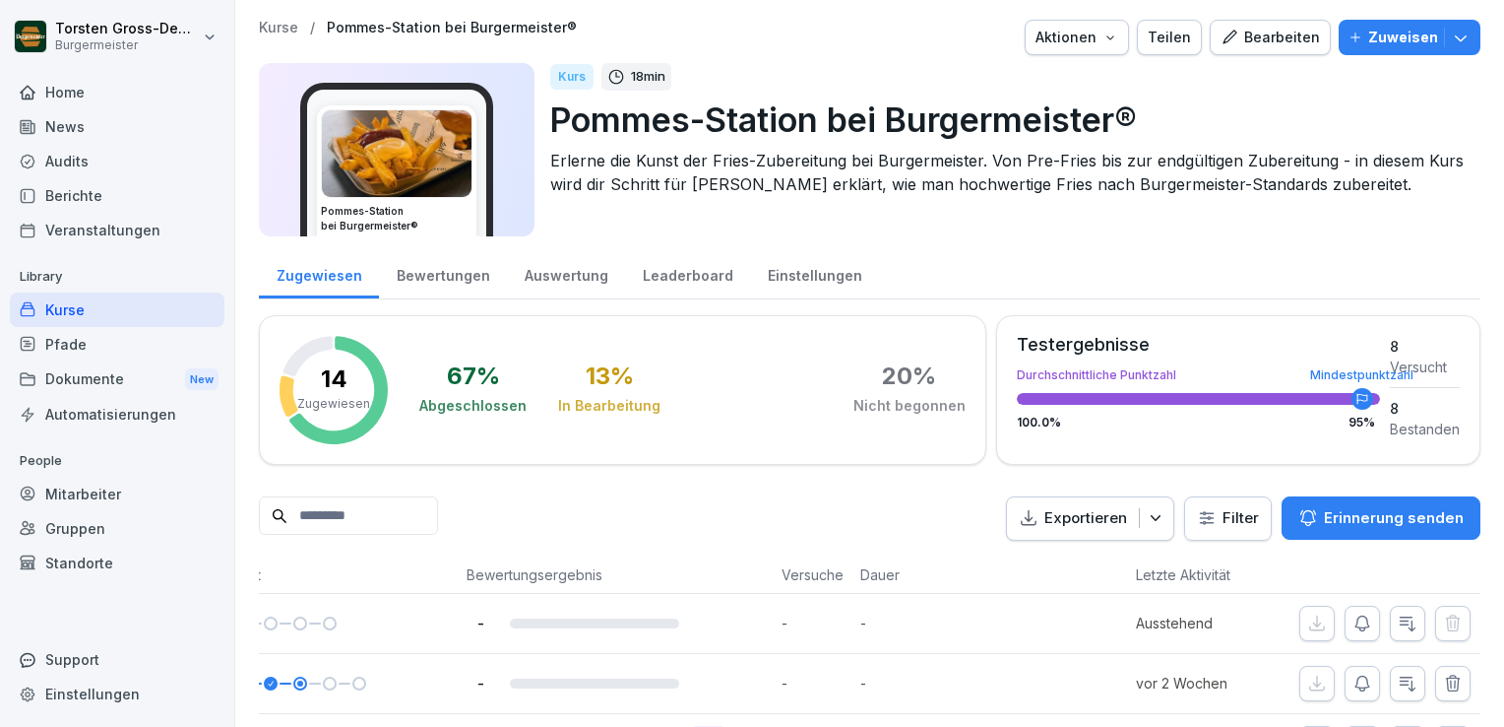
click at [937, 248] on div "Zugewiesen Bewertungen Auswertung Leaderboard Einstellungen" at bounding box center [870, 273] width 1222 height 51
click at [772, 274] on div "Einstellungen" at bounding box center [814, 273] width 129 height 50
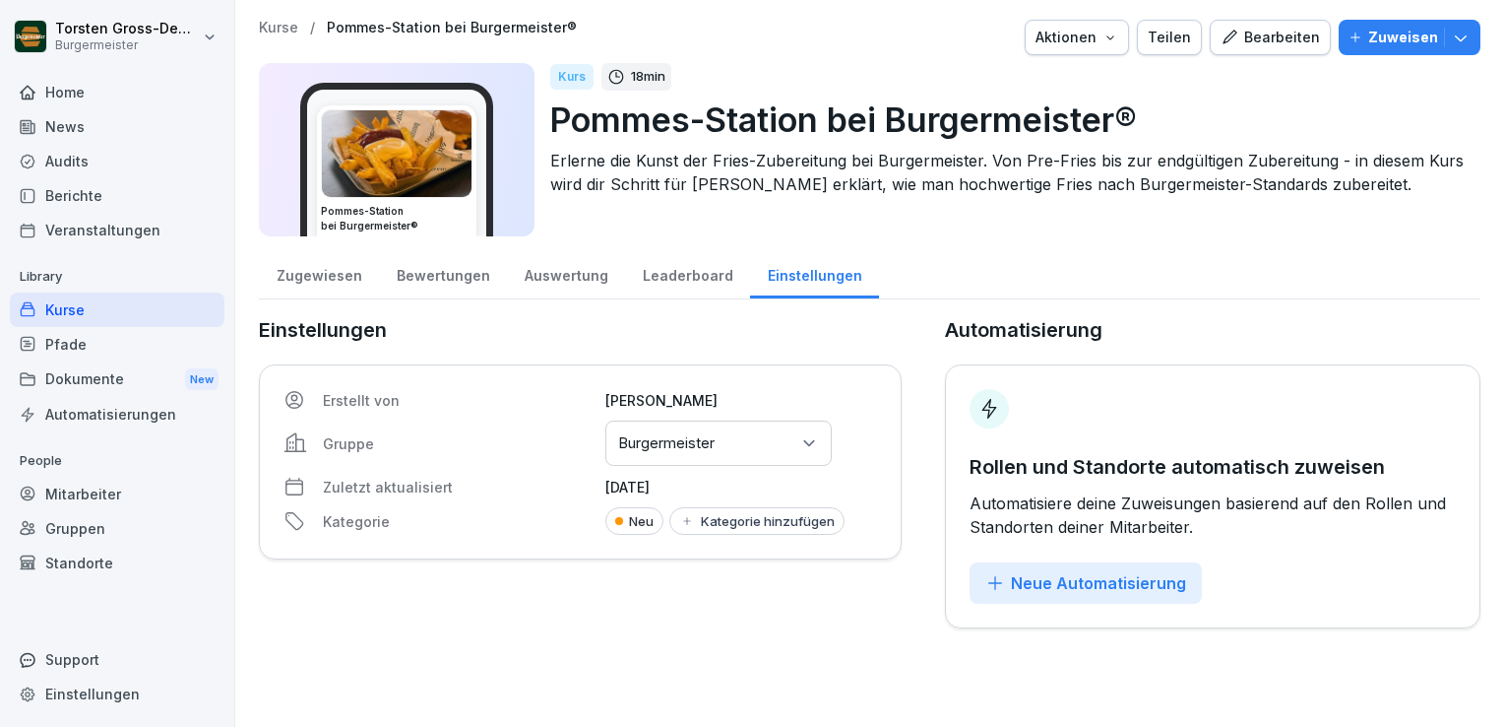
click at [810, 213] on div "Kurs 18 min Pommes-Station bei Burgermeister® Erlerne die Kunst der Fries-Zuber…" at bounding box center [1007, 149] width 915 height 173
click at [329, 274] on div "Zugewiesen" at bounding box center [319, 273] width 120 height 50
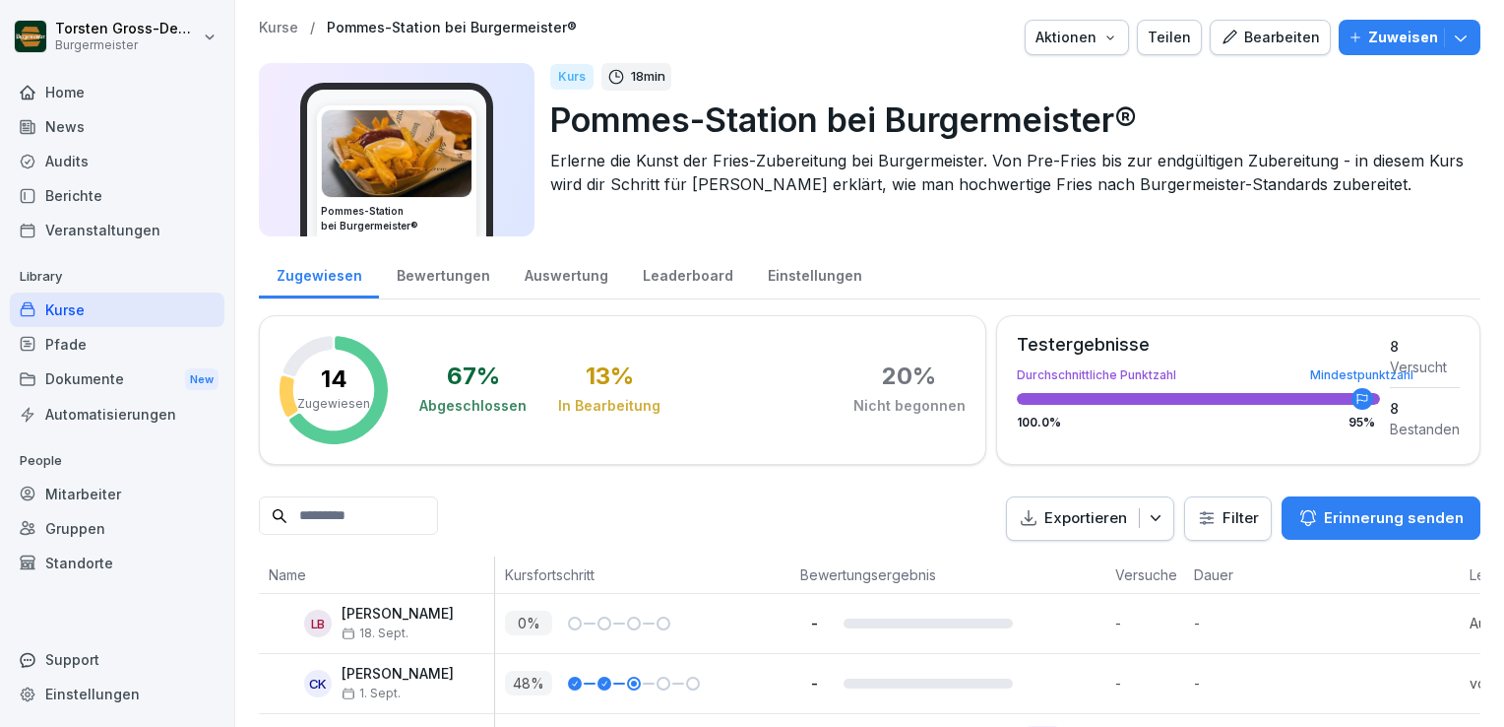
click at [646, 216] on div "Kurs 18 min Pommes-Station bei Burgermeister® Erlerne die Kunst der Fries-Zuber…" at bounding box center [1007, 149] width 915 height 173
click at [609, 210] on div "Kurs 18 min Pommes-Station bei Burgermeister® Erlerne die Kunst der Fries-Zuber…" at bounding box center [1007, 149] width 915 height 173
click at [626, 219] on div "Kurs 18 min Pommes-Station bei Burgermeister® Erlerne die Kunst der Fries-Zuber…" at bounding box center [1007, 149] width 915 height 173
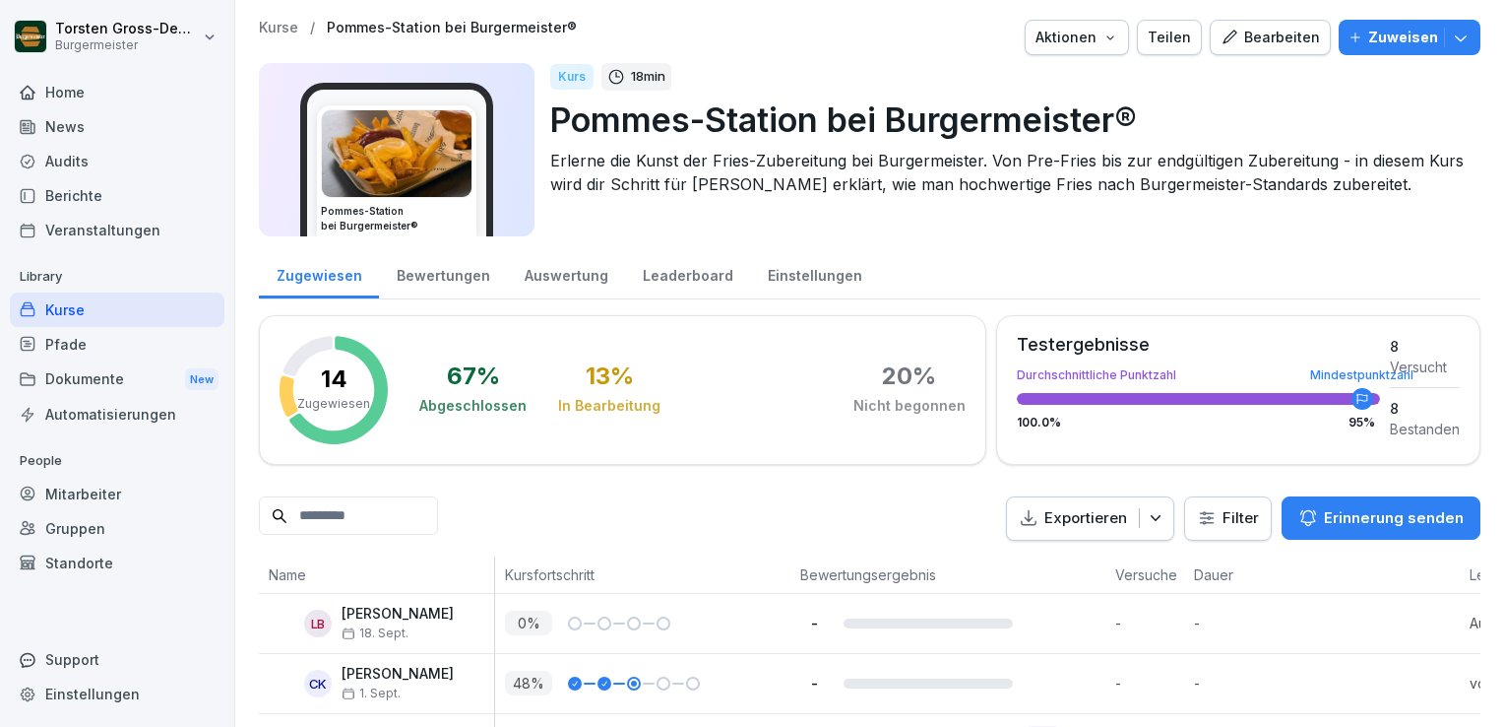
drag, startPoint x: 626, startPoint y: 219, endPoint x: 944, endPoint y: 34, distance: 367.4
click at [944, 34] on div at bounding box center [801, 37] width 432 height 35
click at [972, 218] on div "Kurs 18 min Pommes-Station bei Burgermeister® Erlerne die Kunst der Fries-Zuber…" at bounding box center [1007, 149] width 915 height 173
click at [435, 274] on div "Bewertungen" at bounding box center [443, 273] width 128 height 50
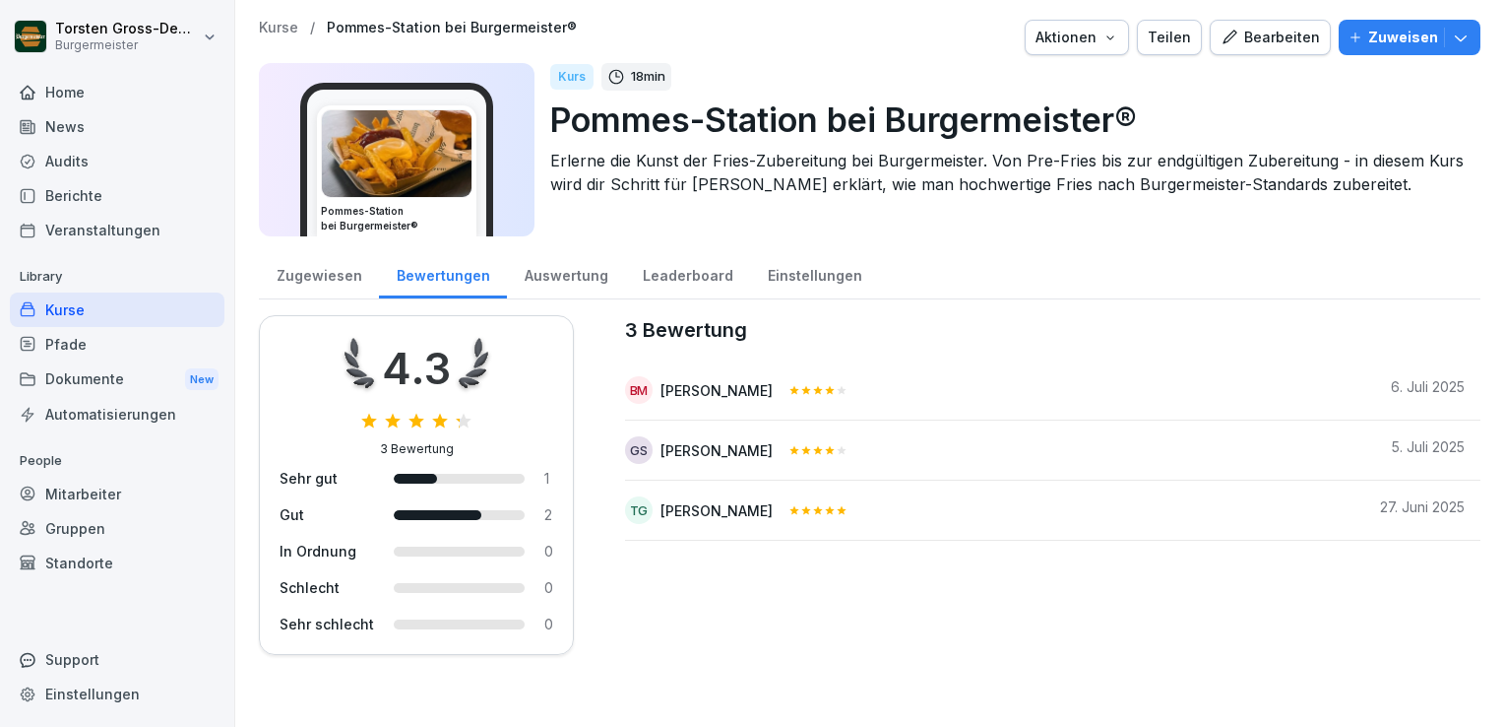
click at [567, 277] on div "Auswertung" at bounding box center [566, 273] width 118 height 50
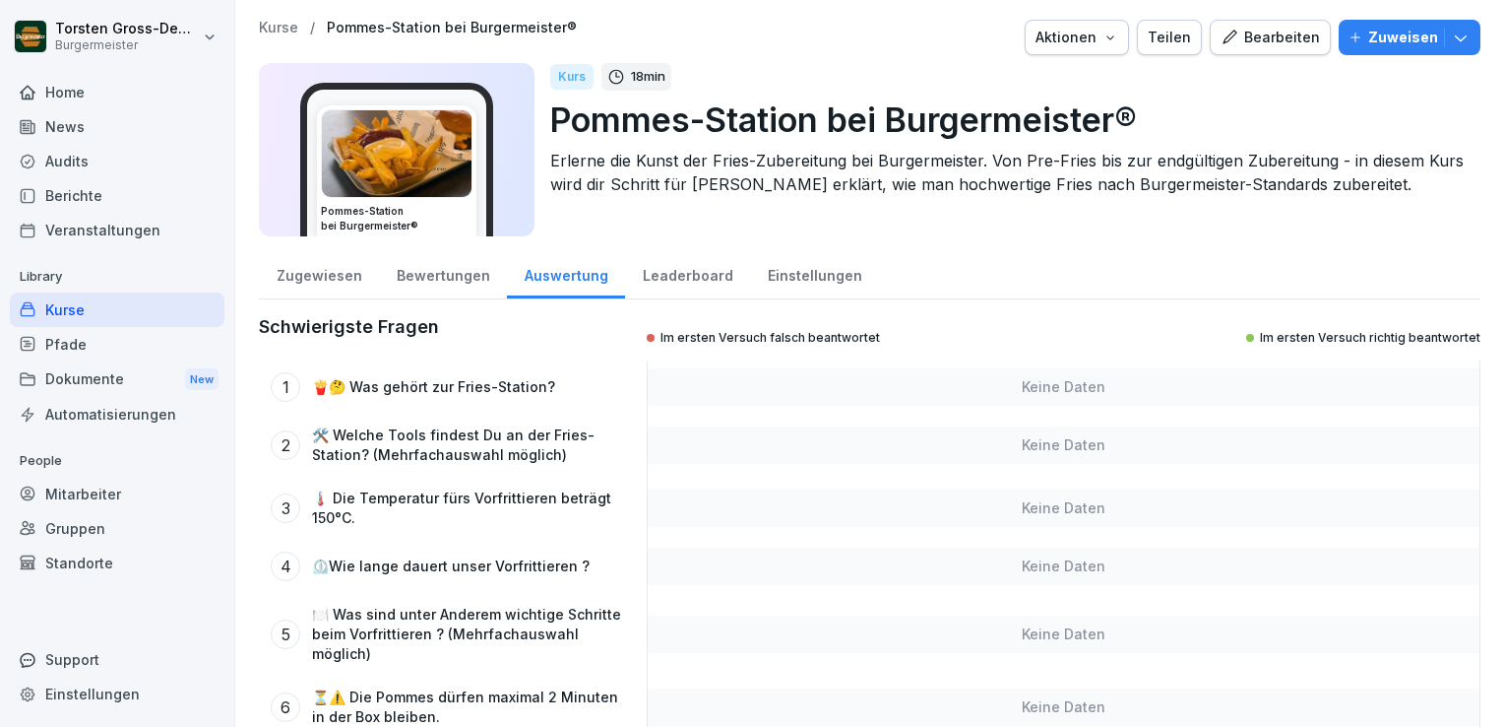
click at [445, 275] on div "Bewertungen" at bounding box center [443, 273] width 128 height 50
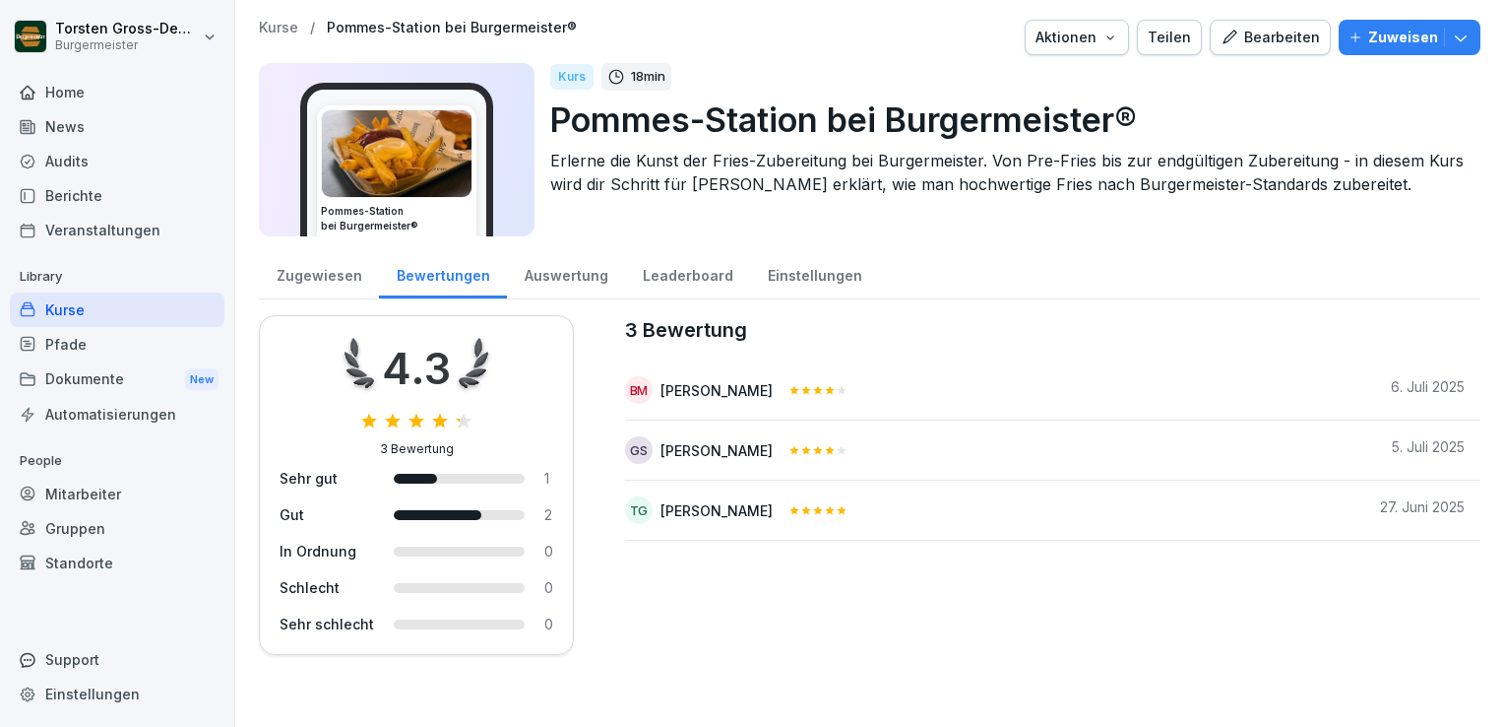
click at [1083, 262] on div "Zugewiesen Bewertungen Auswertung Leaderboard Einstellungen" at bounding box center [870, 273] width 1222 height 51
